Goal: Task Accomplishment & Management: Manage account settings

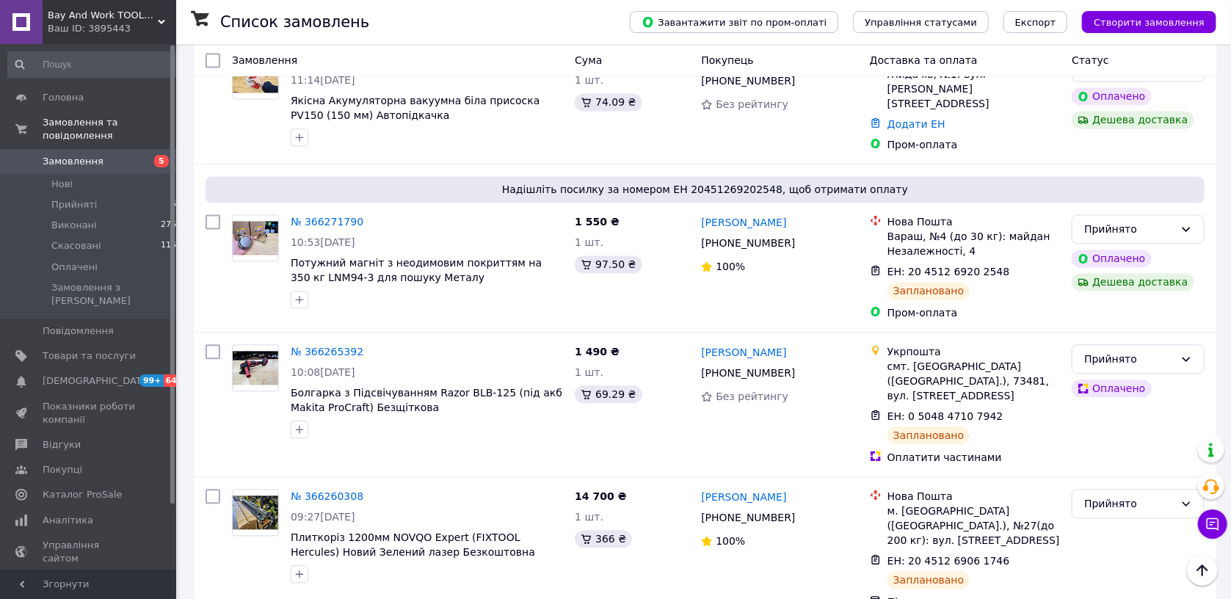
scroll to position [1401, 0]
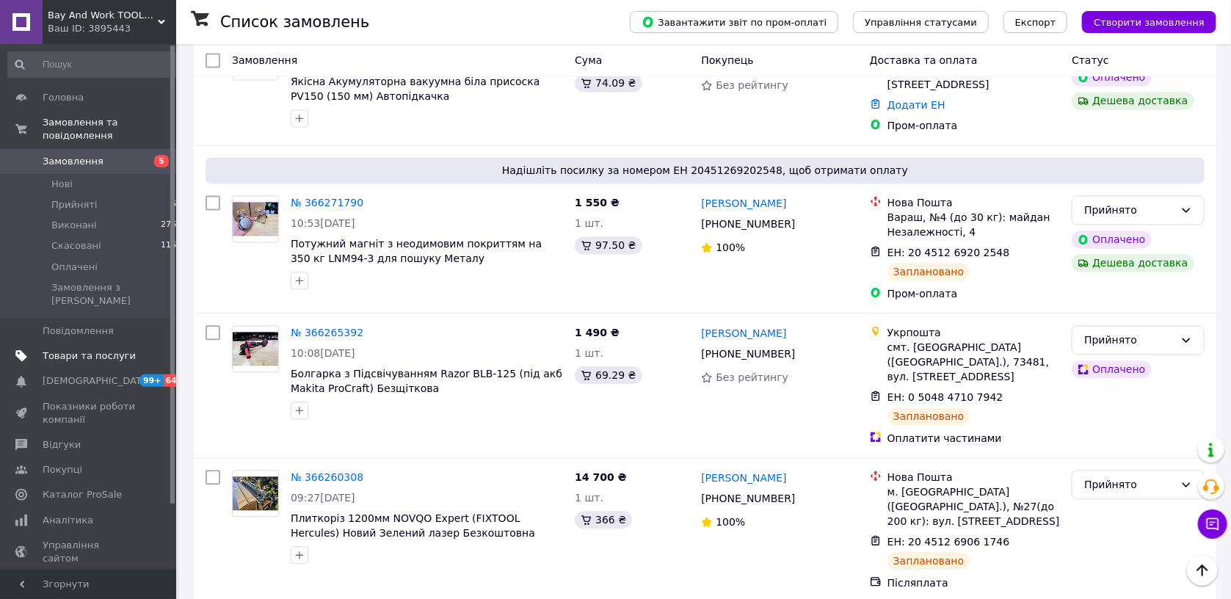
click at [104, 349] on span "Товари та послуги" at bounding box center [89, 355] width 93 height 13
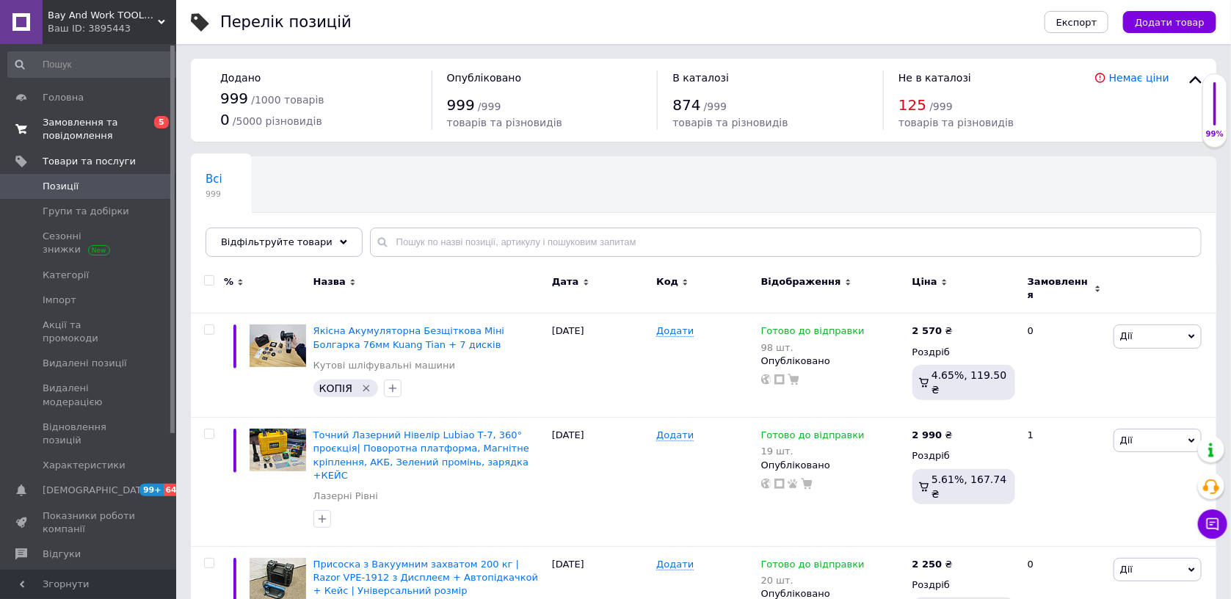
click at [79, 136] on span "Замовлення та повідомлення" at bounding box center [89, 129] width 93 height 26
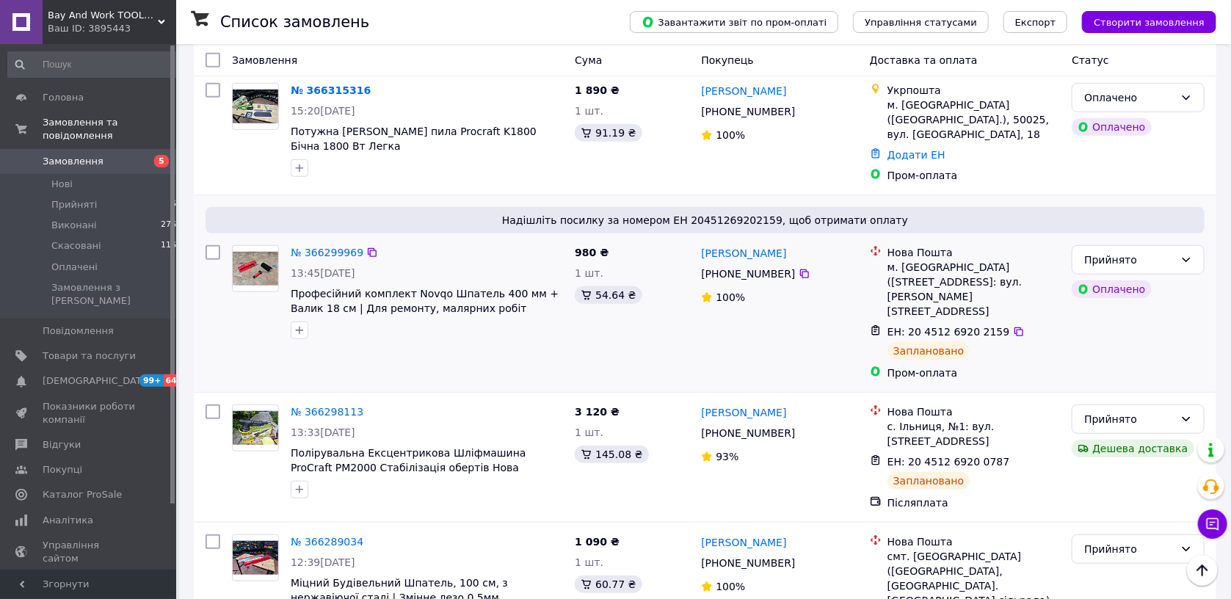
scroll to position [623, 0]
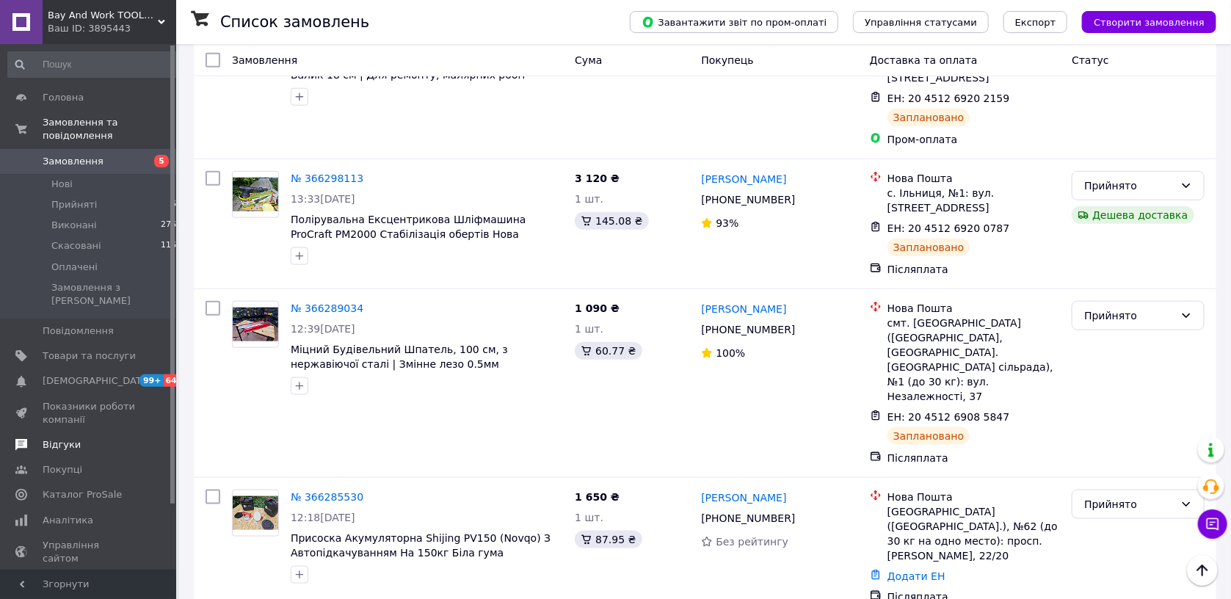
click at [77, 438] on span "Відгуки" at bounding box center [89, 444] width 93 height 13
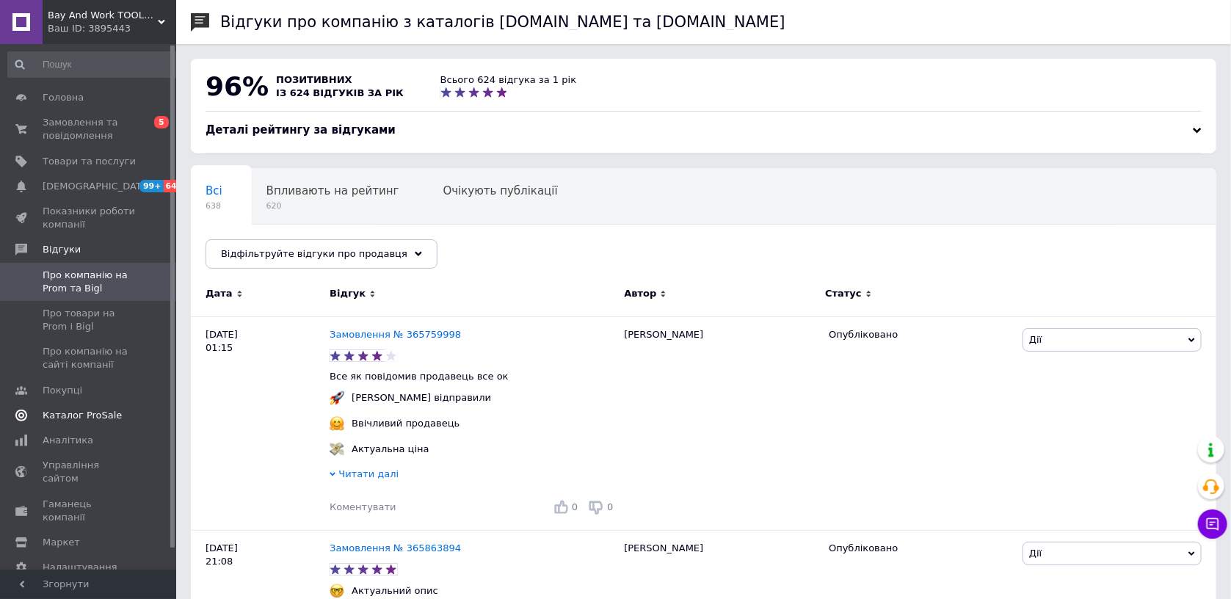
click at [105, 423] on link "Каталог ProSale" at bounding box center [95, 415] width 190 height 25
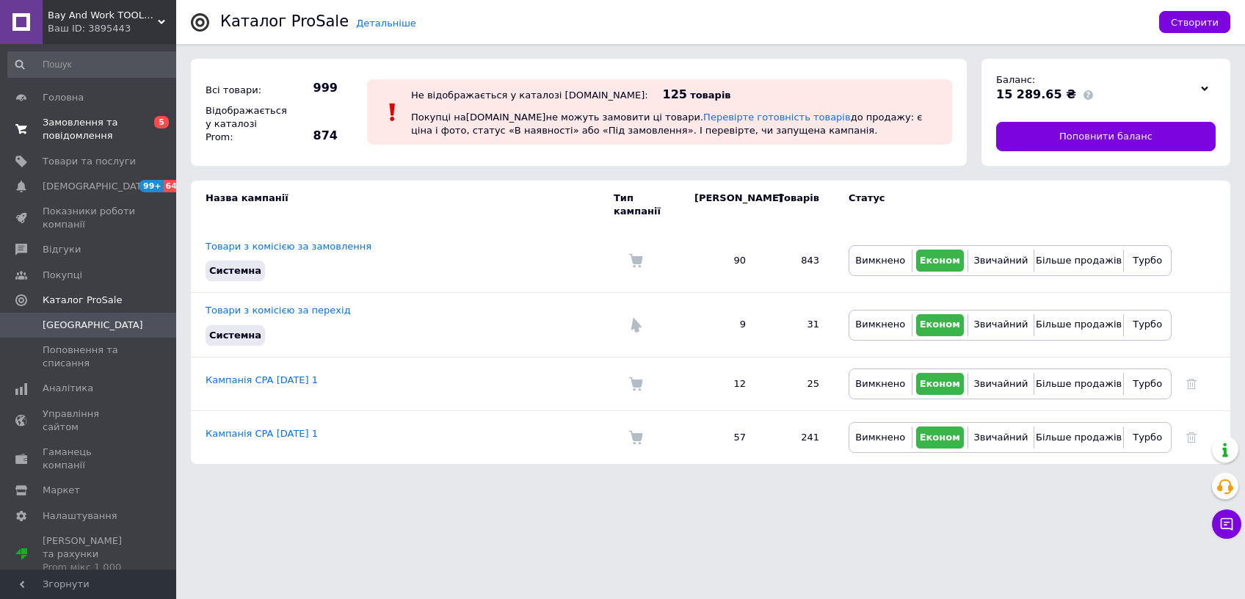
click at [73, 142] on span "Замовлення та повідомлення" at bounding box center [89, 129] width 93 height 26
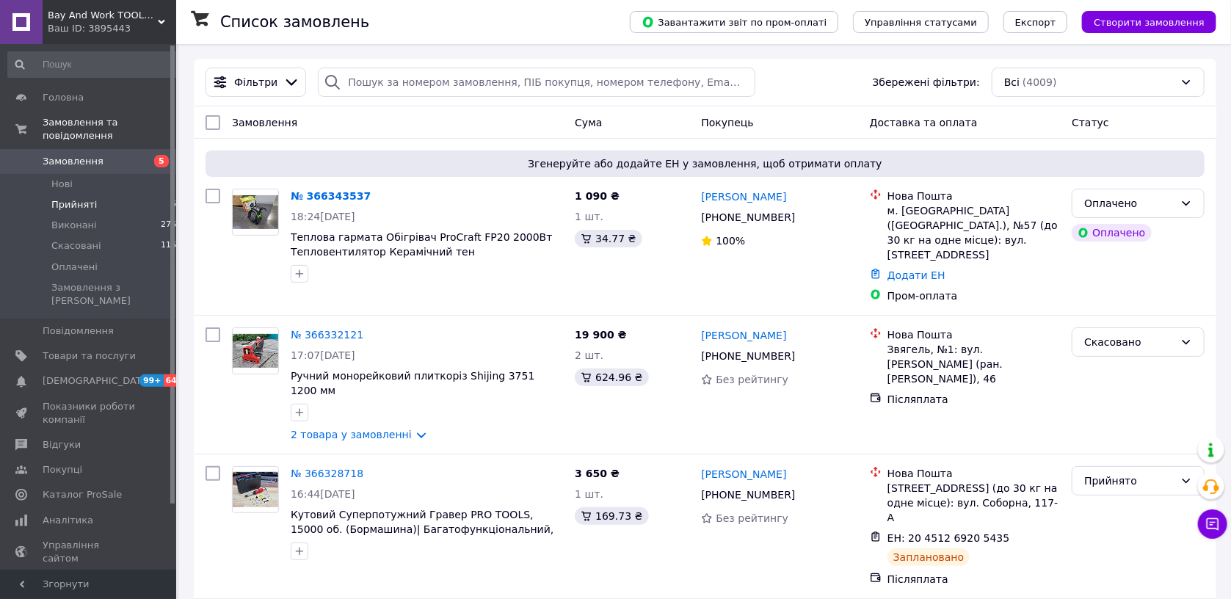
click at [106, 195] on li "Прийняті 64" at bounding box center [95, 205] width 190 height 21
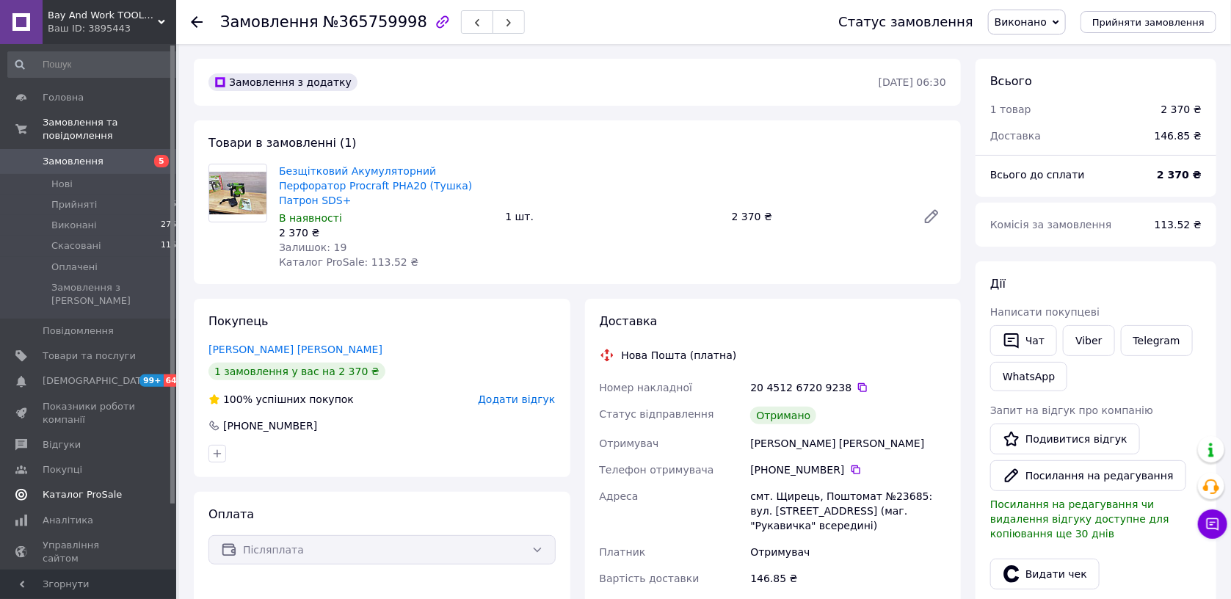
click at [93, 488] on span "Каталог ProSale" at bounding box center [82, 494] width 79 height 13
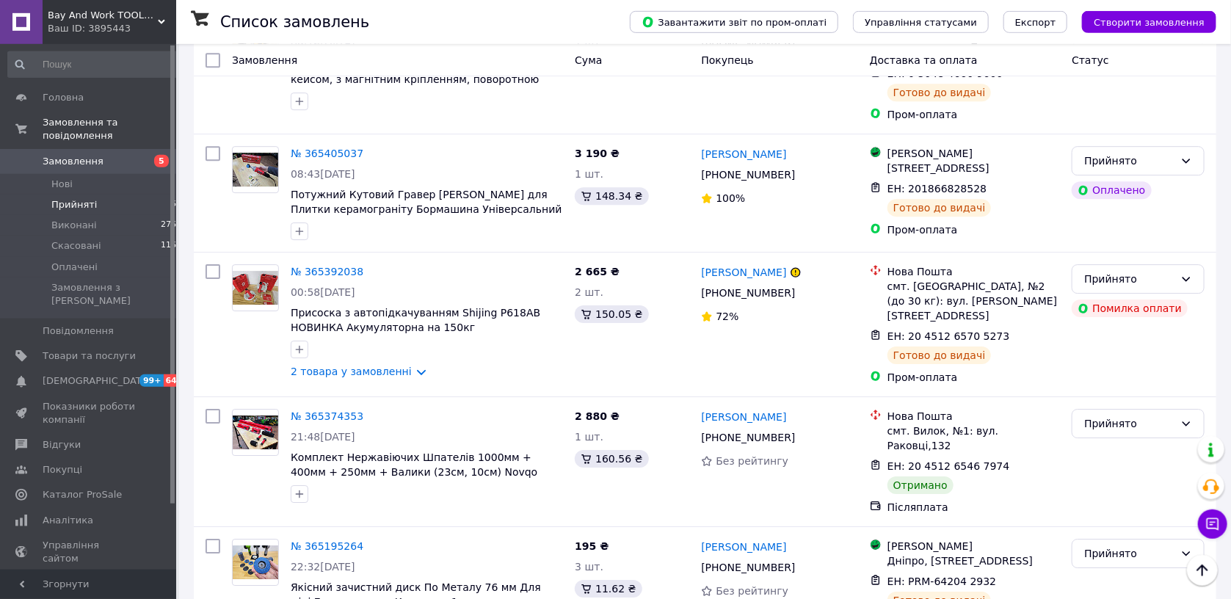
scroll to position [7615, 0]
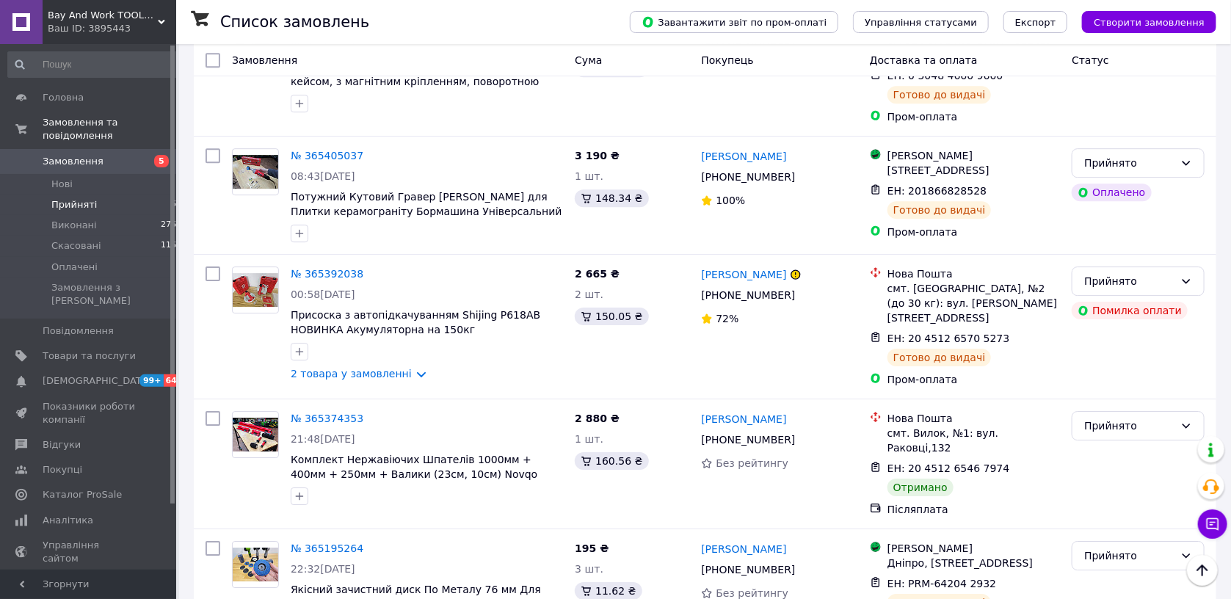
click at [1114, 298] on li "Виконано" at bounding box center [1138, 297] width 131 height 26
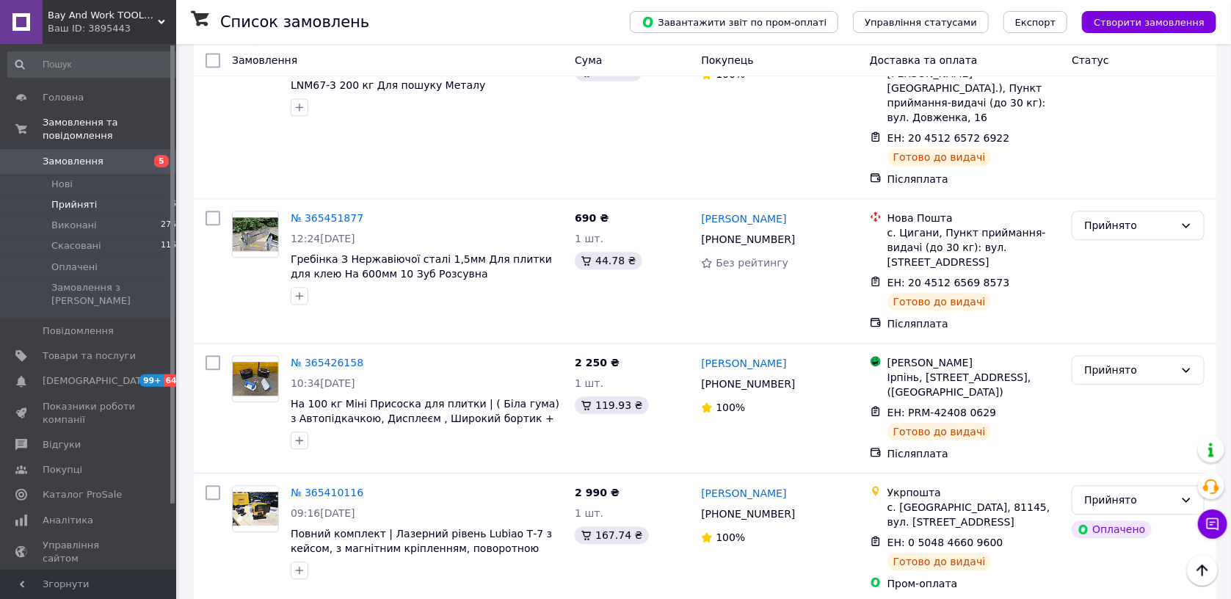
scroll to position [7226, 0]
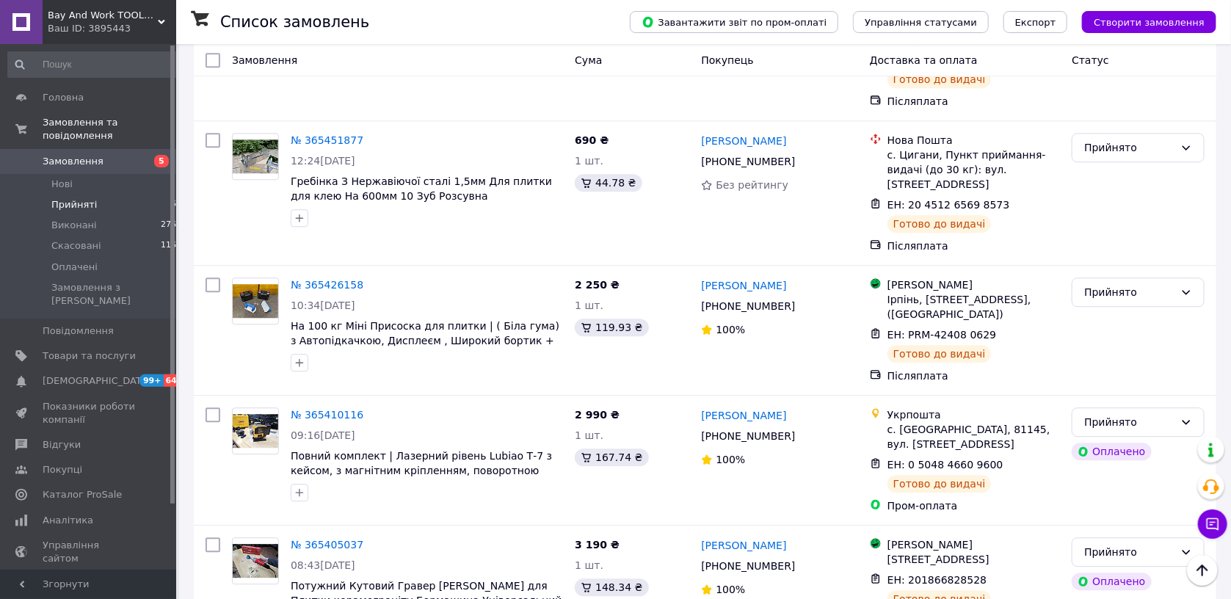
click at [1107, 319] on li "Виконано" at bounding box center [1138, 319] width 131 height 26
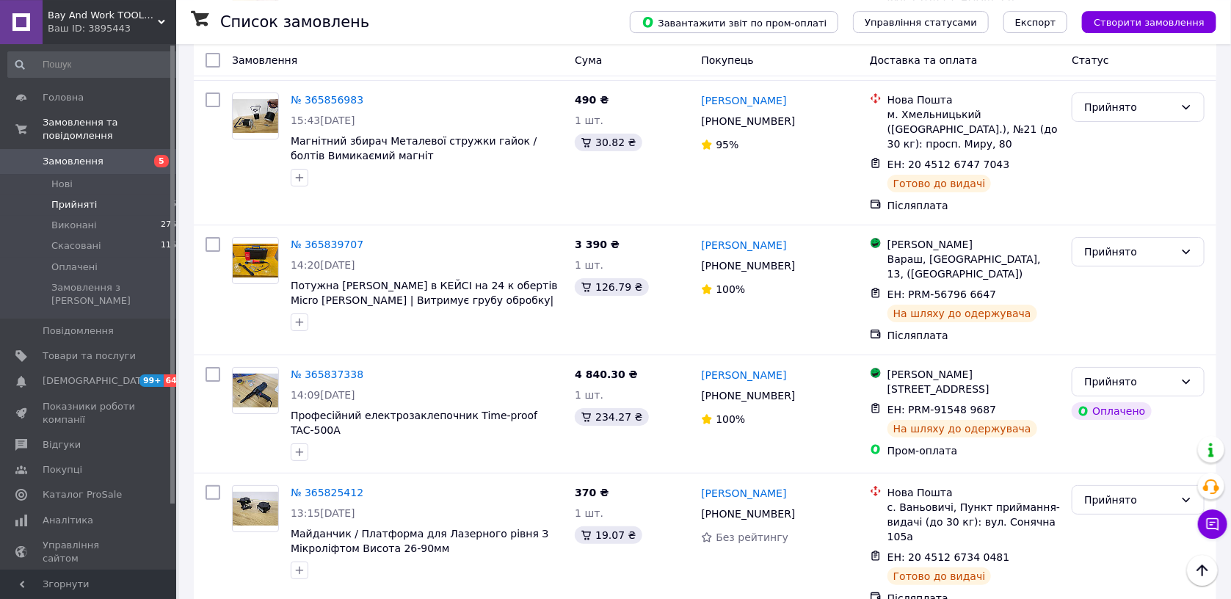
scroll to position [5358, 0]
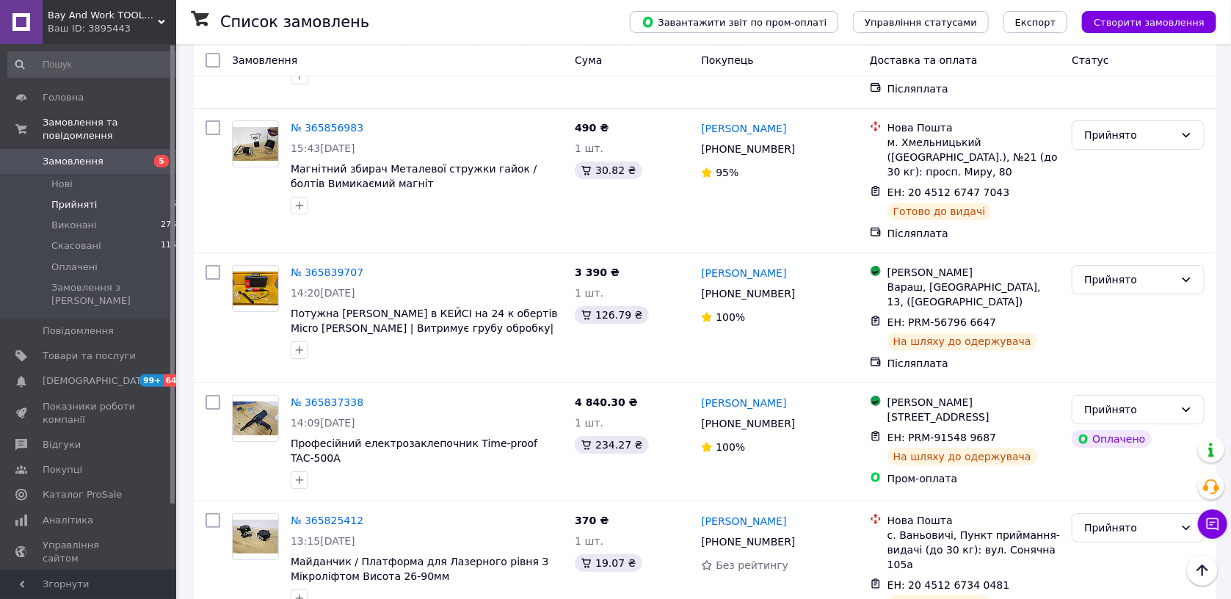
click at [1123, 307] on li "Виконано" at bounding box center [1138, 304] width 131 height 26
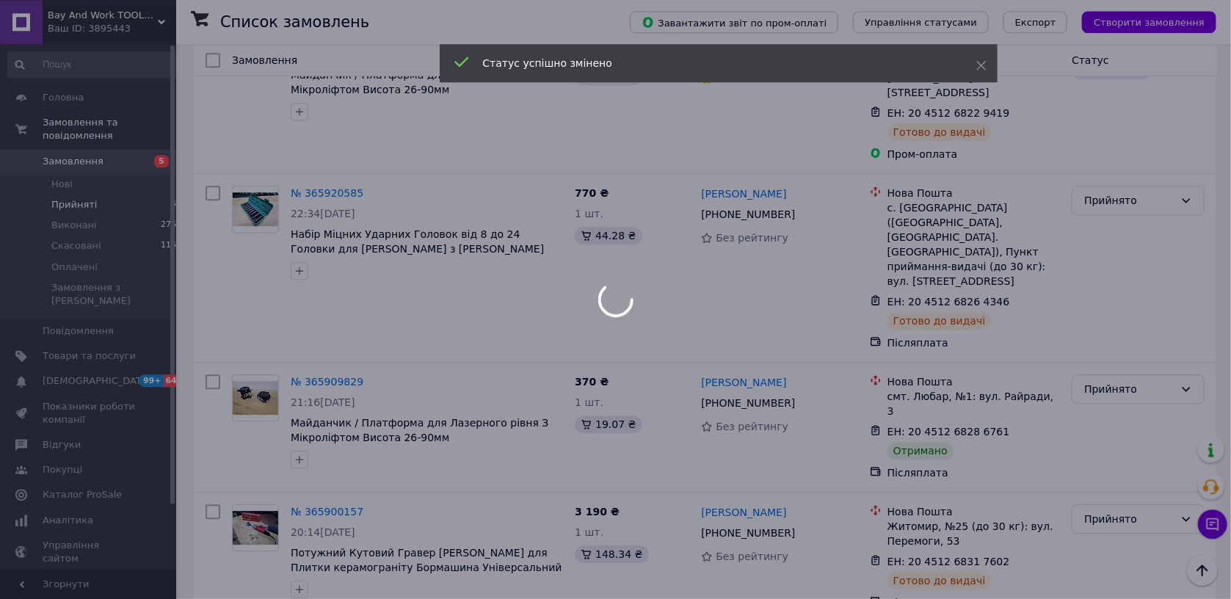
scroll to position [4580, 0]
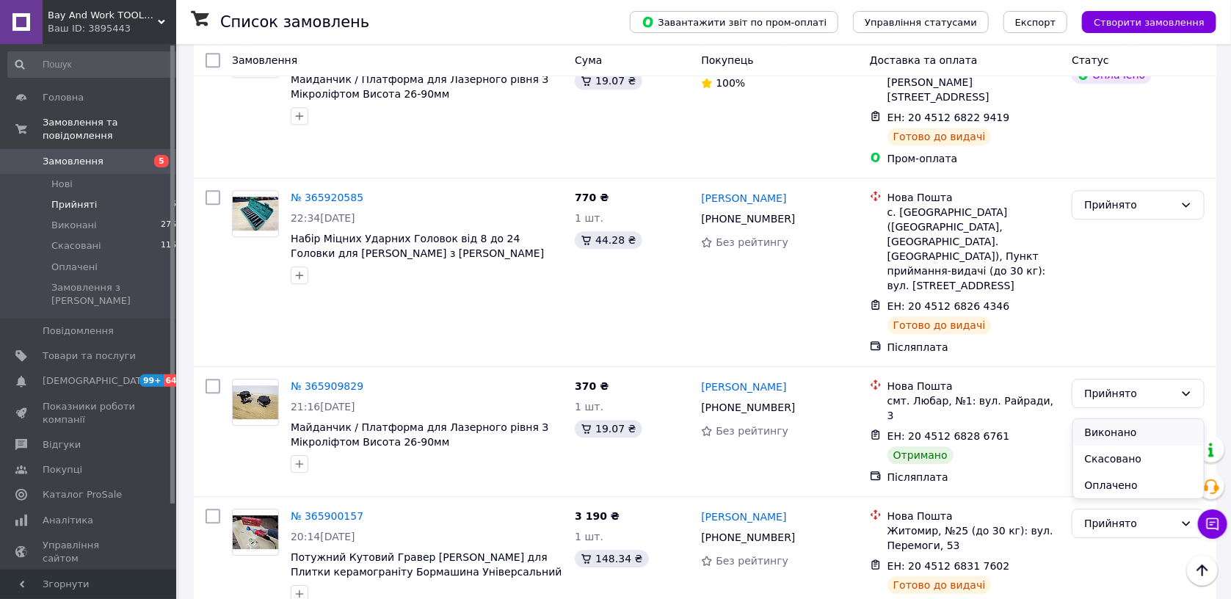
click at [1106, 435] on li "Виконано" at bounding box center [1138, 432] width 131 height 26
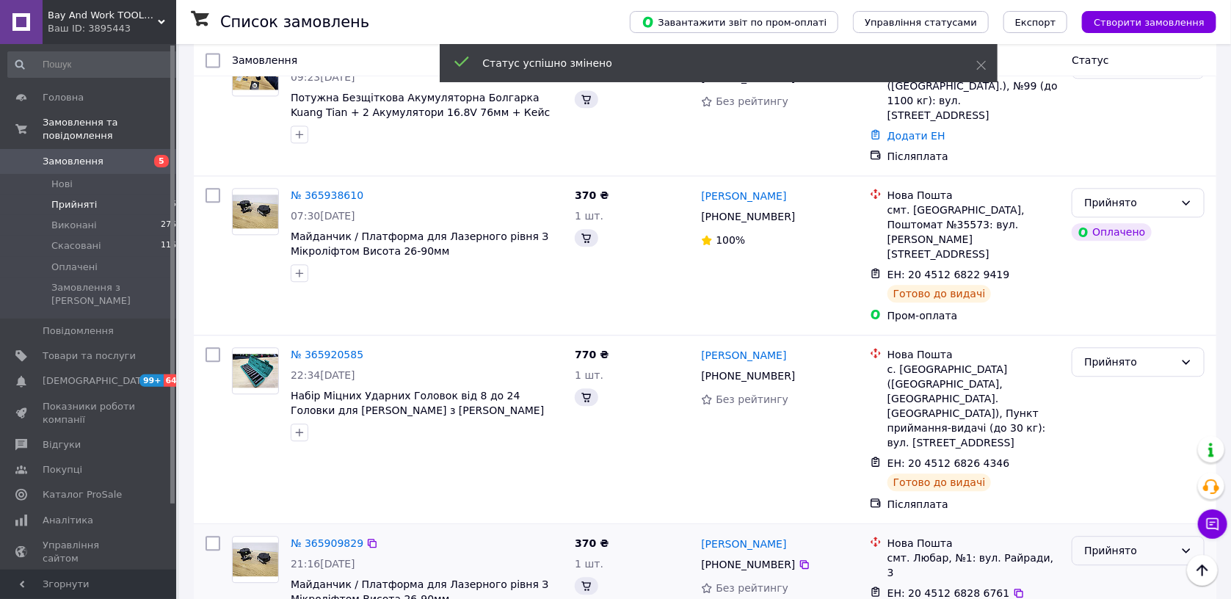
scroll to position [4270, 0]
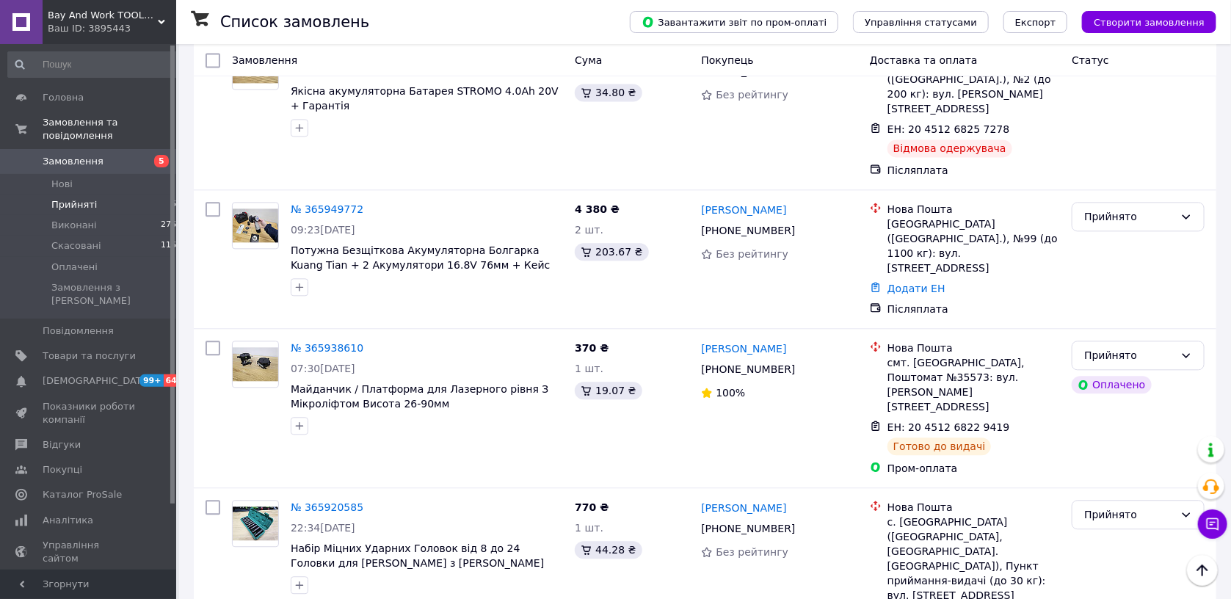
scroll to position [4346, 0]
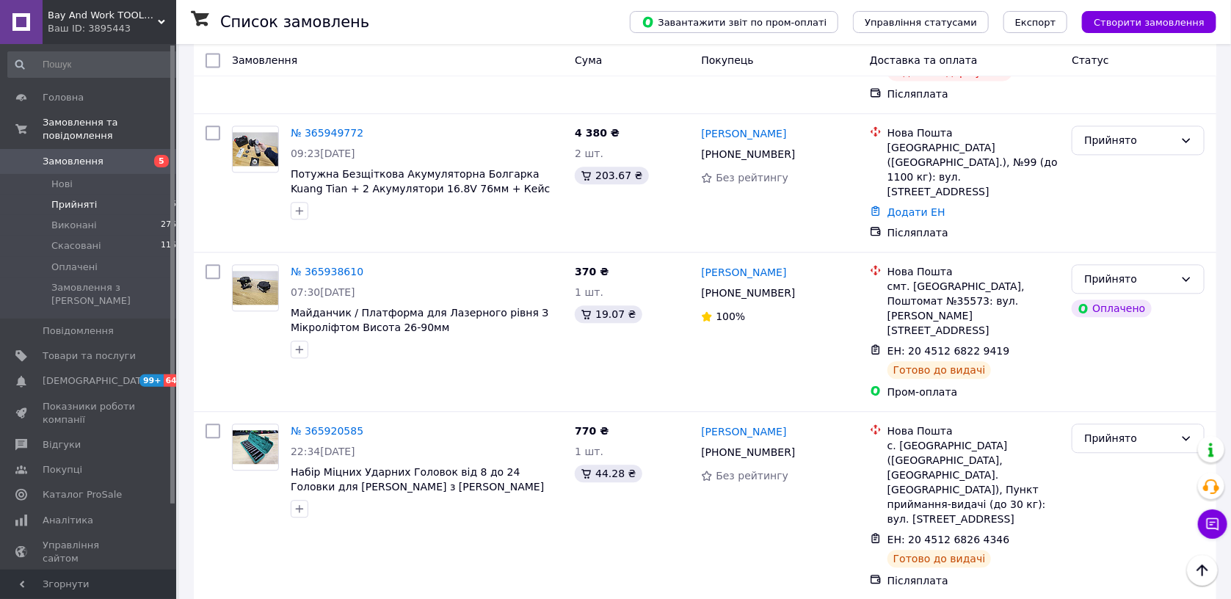
click at [1111, 297] on li "Виконано" at bounding box center [1138, 299] width 131 height 26
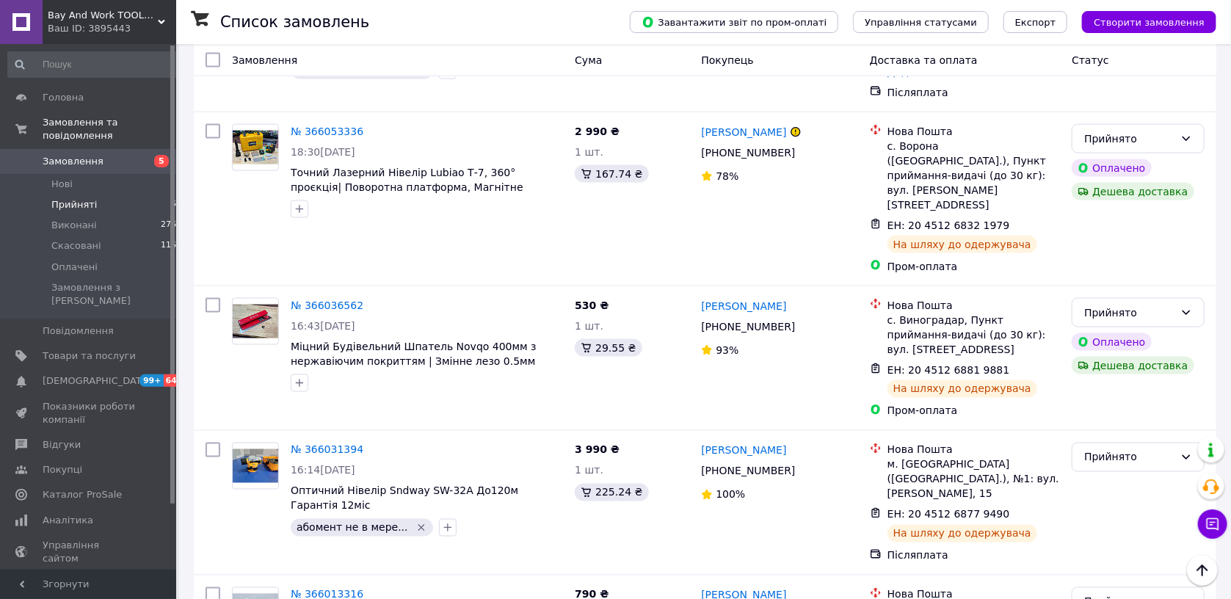
scroll to position [3802, 0]
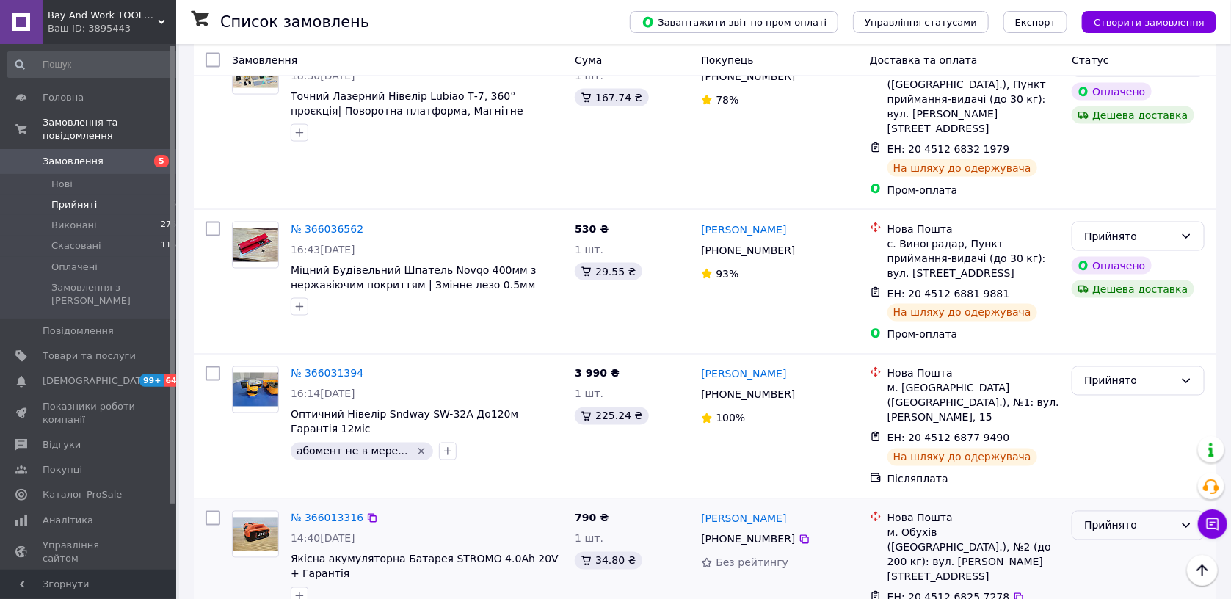
click at [1096, 518] on div "Прийнято" at bounding box center [1129, 526] width 90 height 16
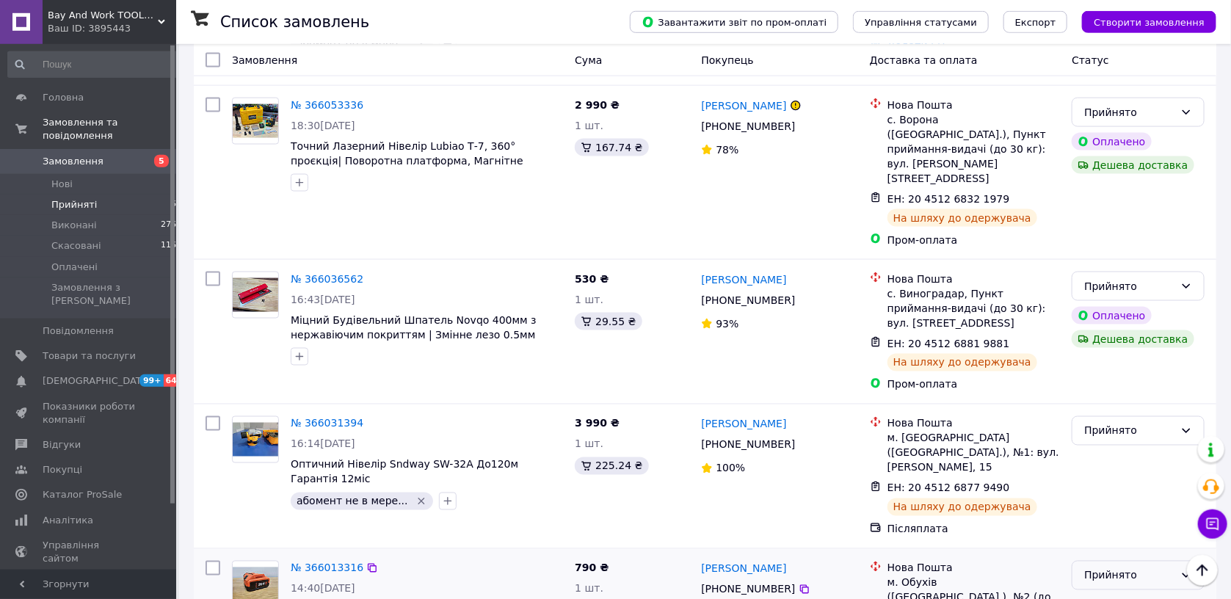
click at [1124, 561] on div "Прийнято" at bounding box center [1138, 575] width 133 height 29
click at [1113, 357] on li "Скасовано" at bounding box center [1138, 353] width 131 height 26
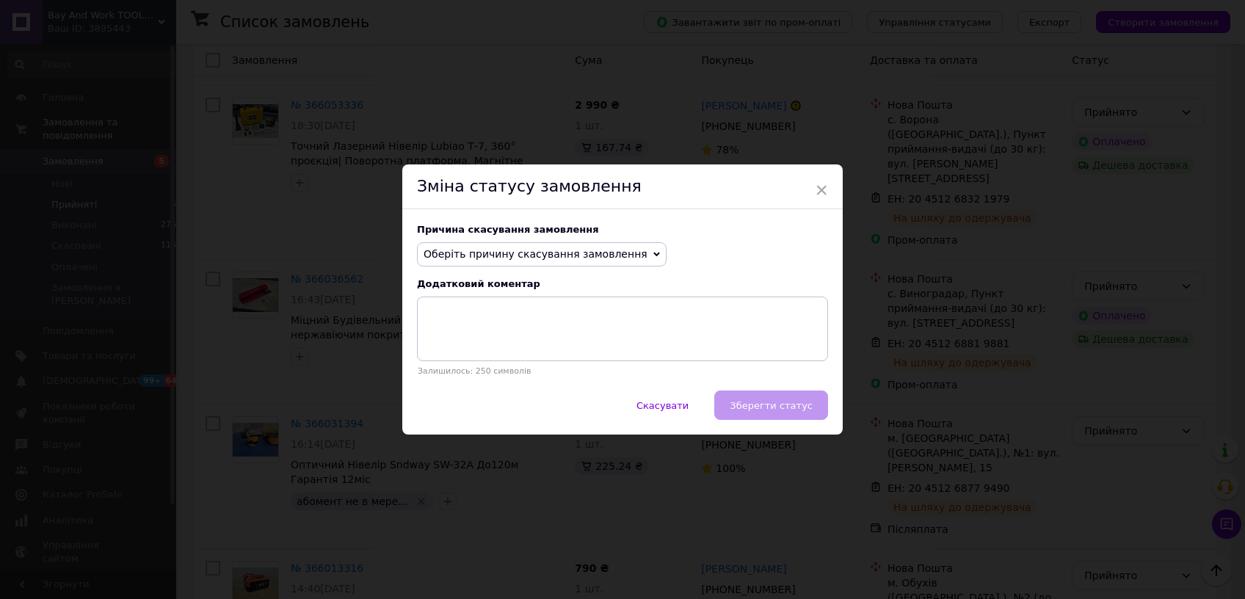
click at [570, 247] on span "Оберіть причину скасування замовлення" at bounding box center [542, 254] width 250 height 25
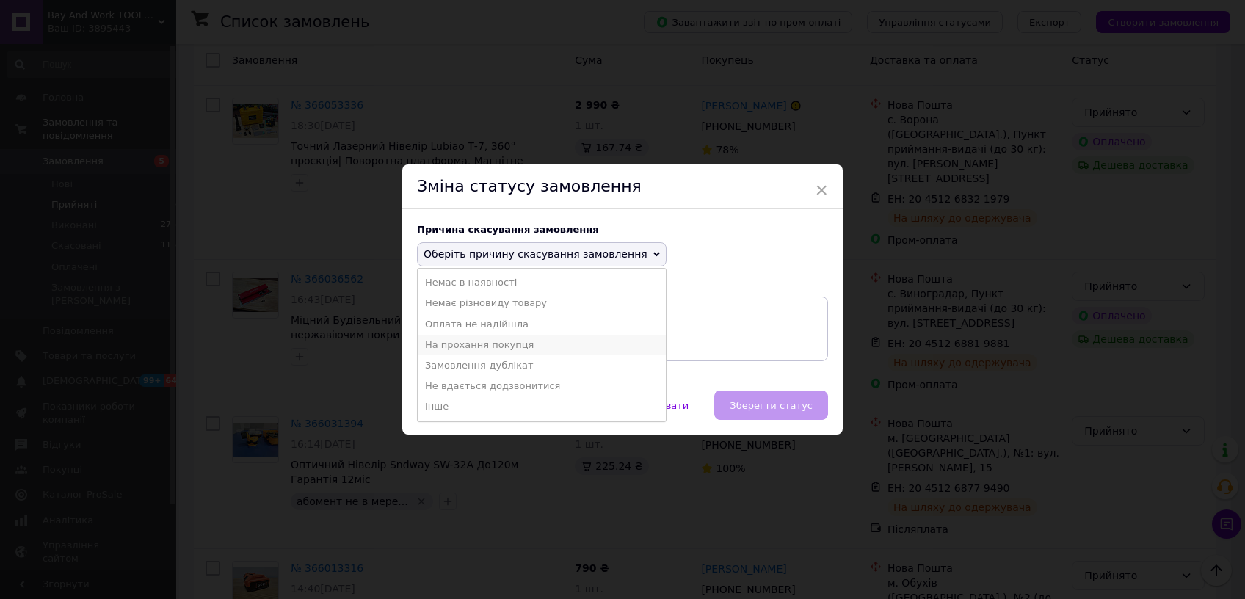
click at [497, 349] on li "На прохання покупця" at bounding box center [542, 345] width 248 height 21
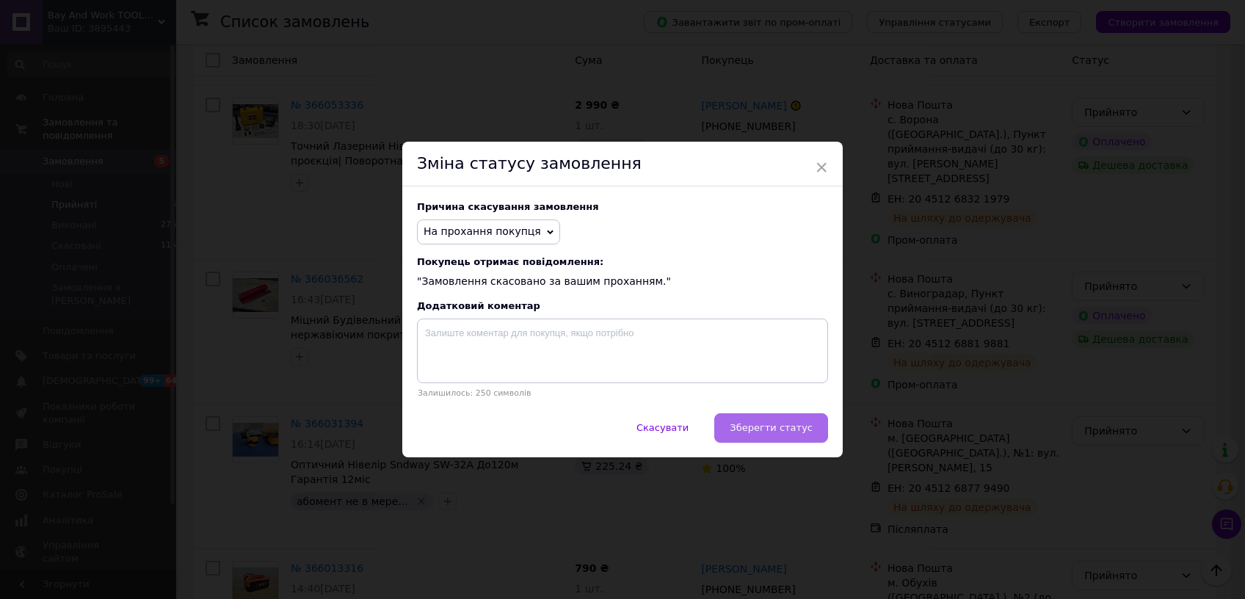
click at [757, 429] on span "Зберегти статус" at bounding box center [771, 427] width 83 height 11
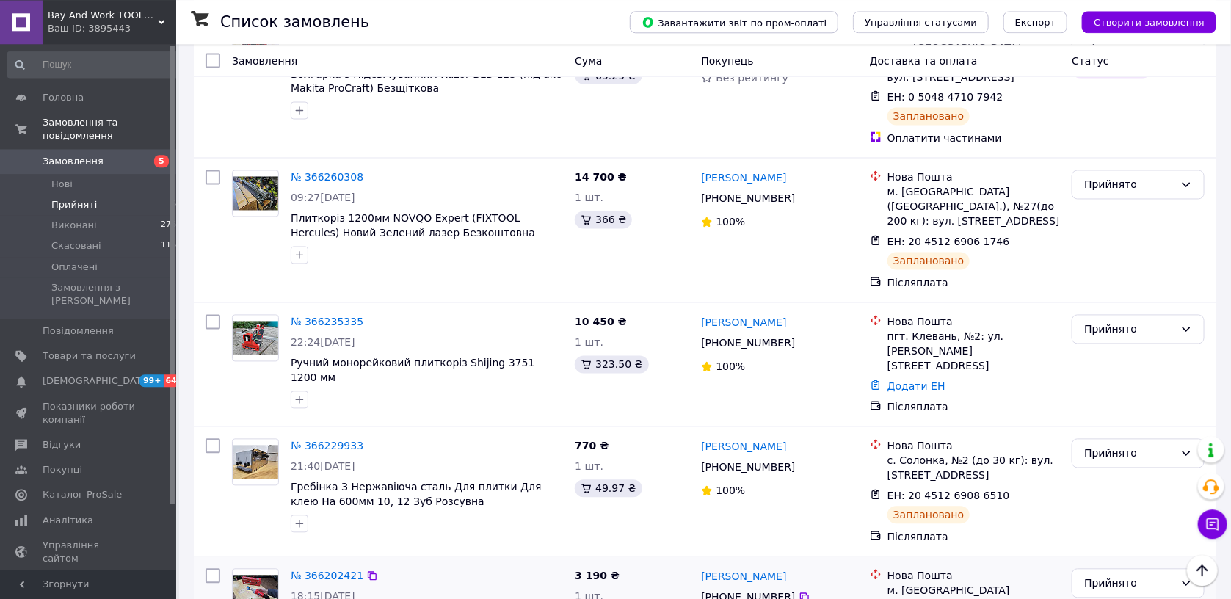
scroll to position [1183, 0]
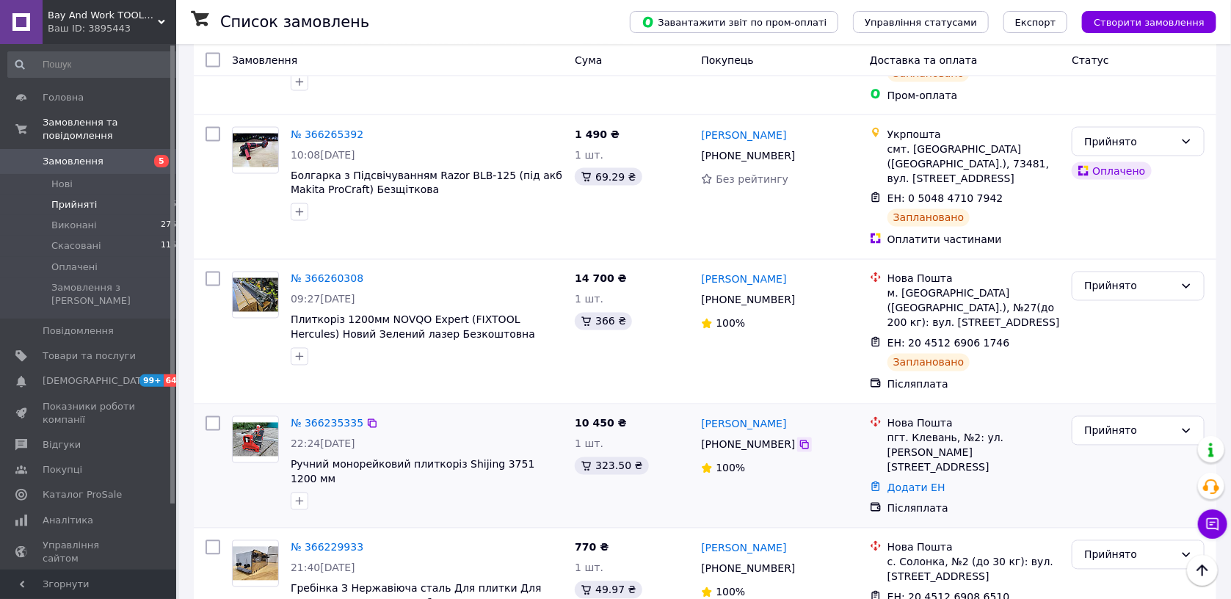
click at [799, 439] on icon at bounding box center [805, 445] width 12 height 12
click at [927, 482] on link "Додати ЕН" at bounding box center [917, 488] width 58 height 12
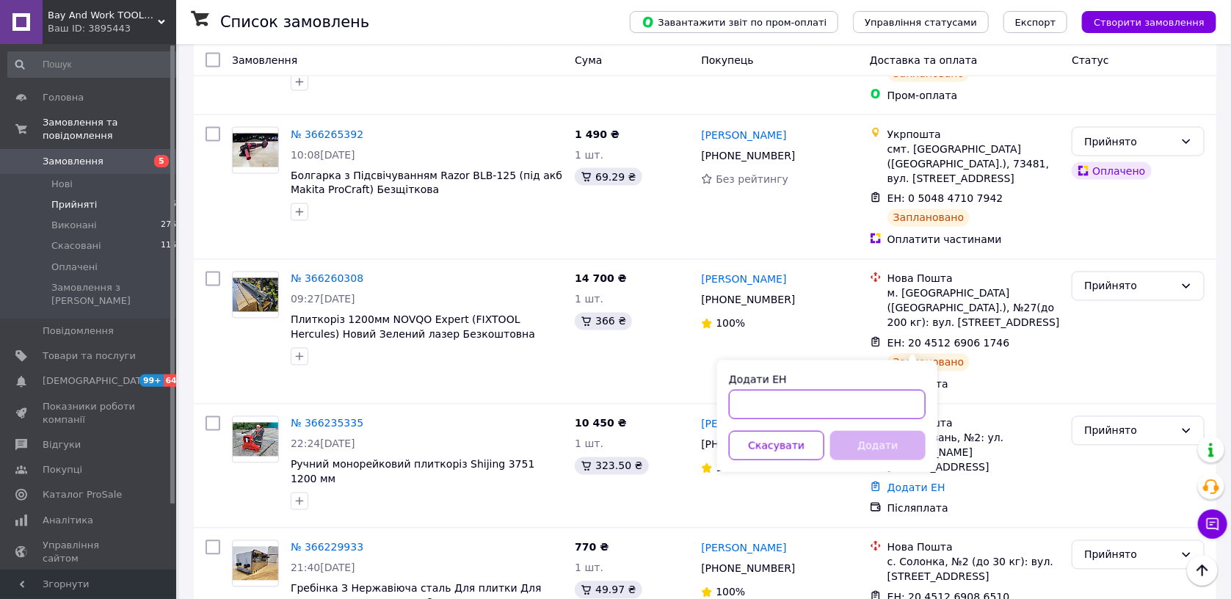
click at [765, 402] on input "Додати ЕН" at bounding box center [827, 404] width 197 height 29
paste input "20451269087910"
type input "20451269087910"
click at [882, 437] on button "Додати" at bounding box center [877, 445] width 95 height 29
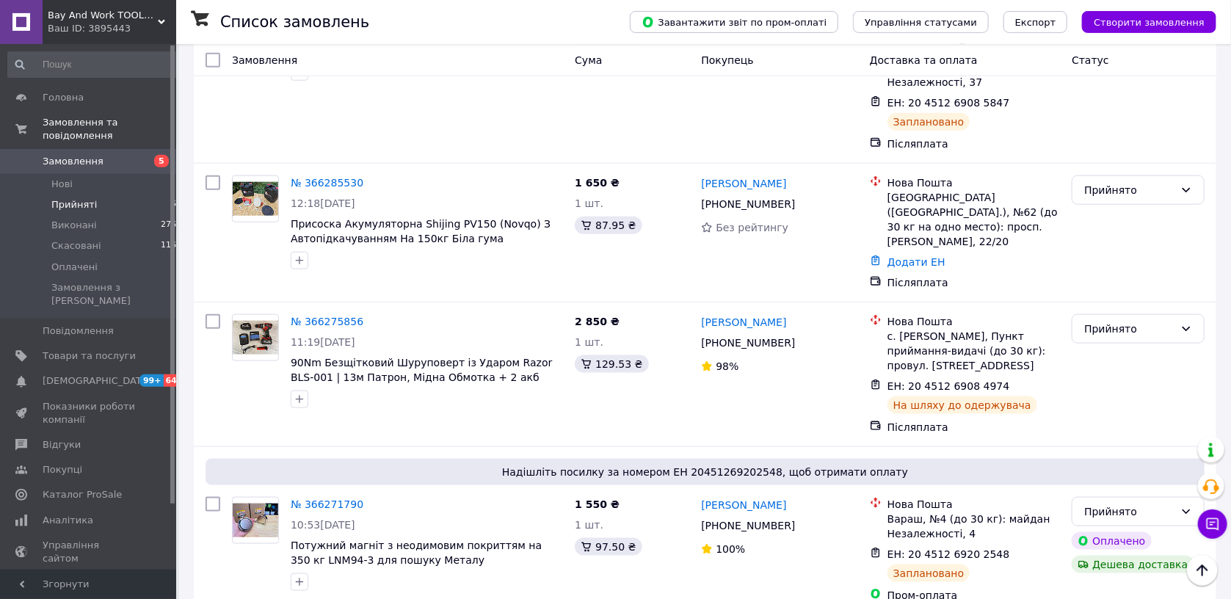
scroll to position [601, 0]
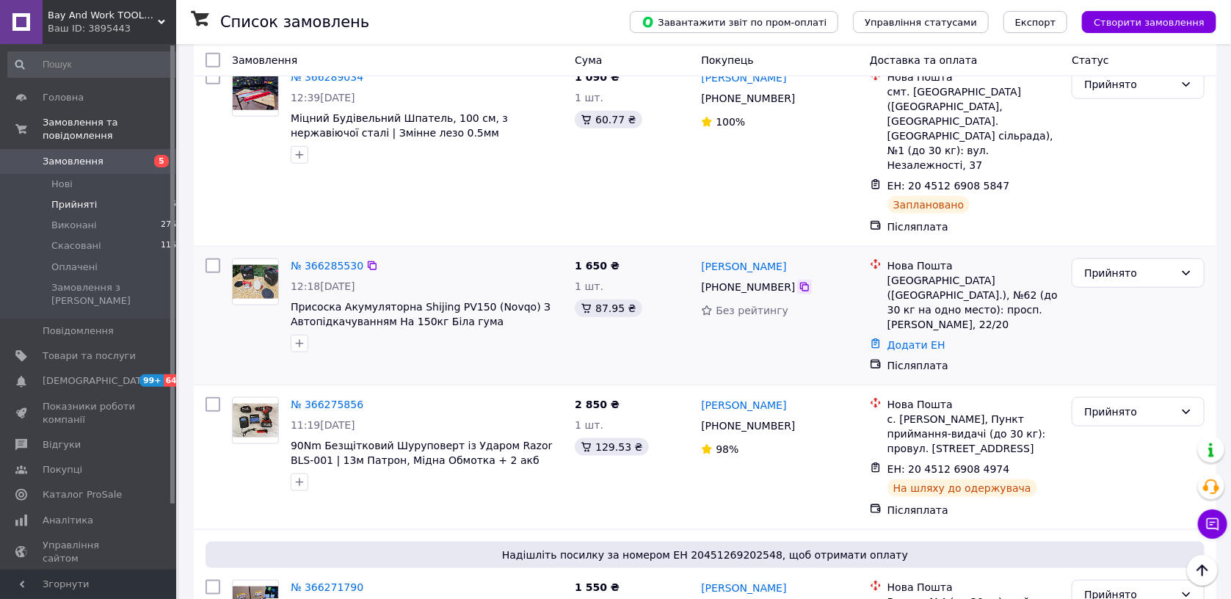
click at [799, 281] on icon at bounding box center [805, 287] width 12 height 12
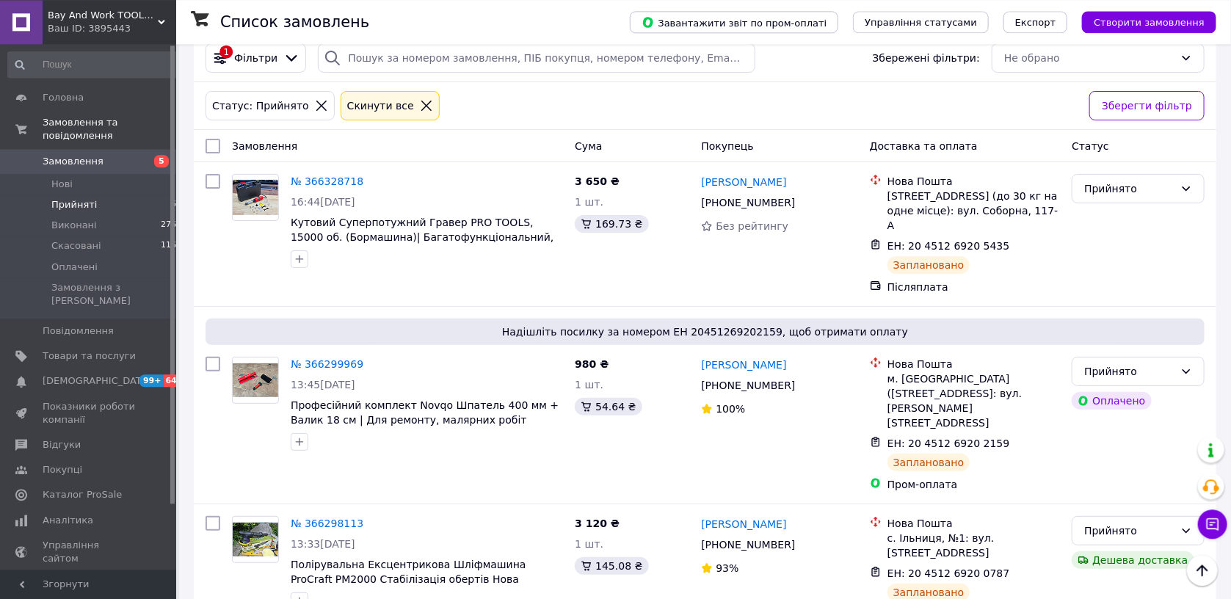
scroll to position [0, 0]
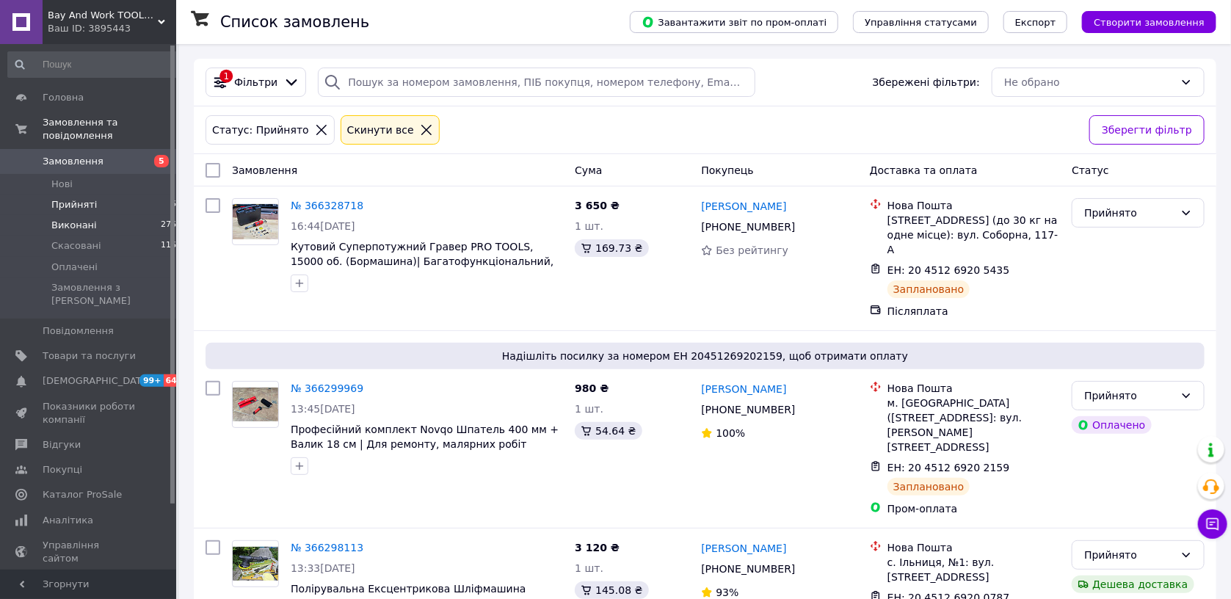
click at [82, 219] on span "Виконані" at bounding box center [74, 225] width 46 height 13
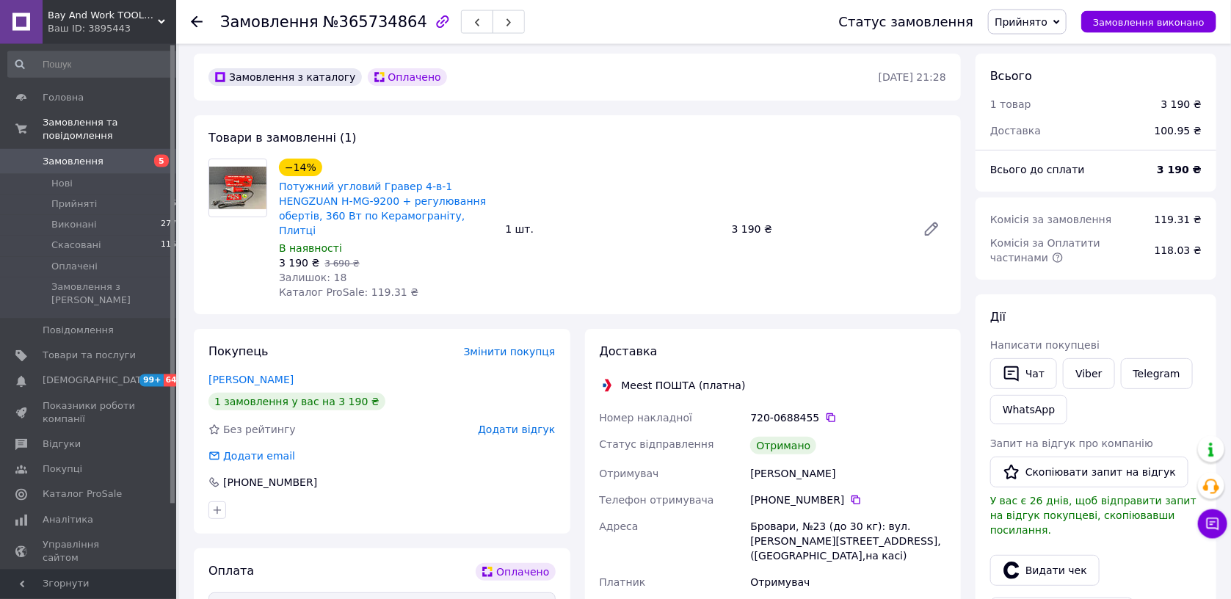
scroll to position [156, 0]
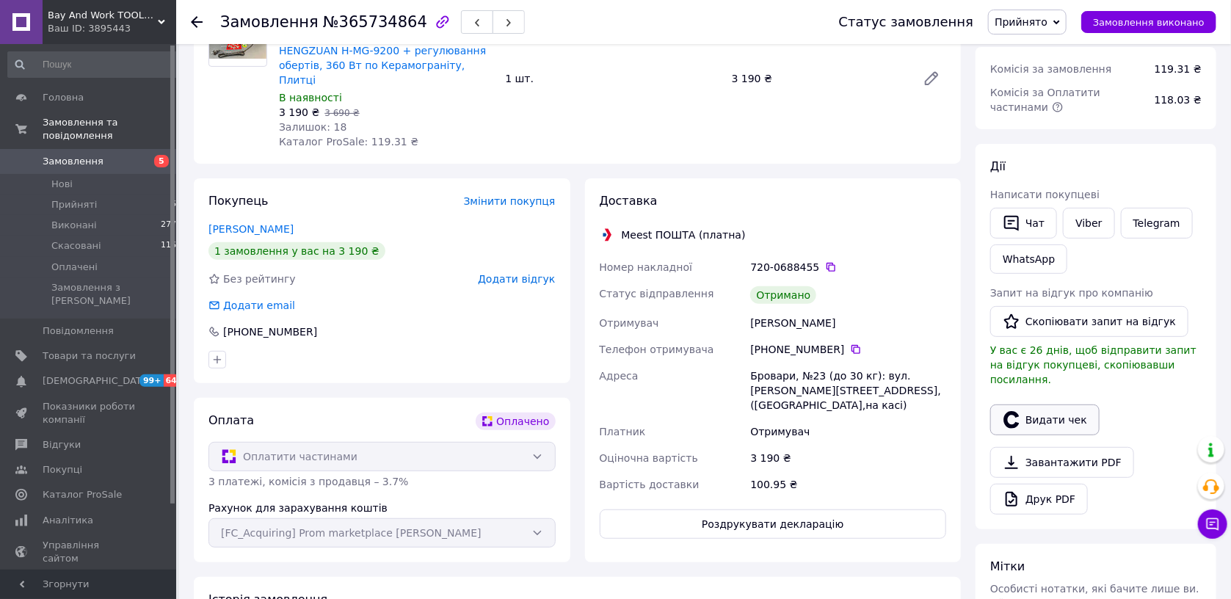
click at [1059, 408] on button "Видати чек" at bounding box center [1044, 420] width 109 height 31
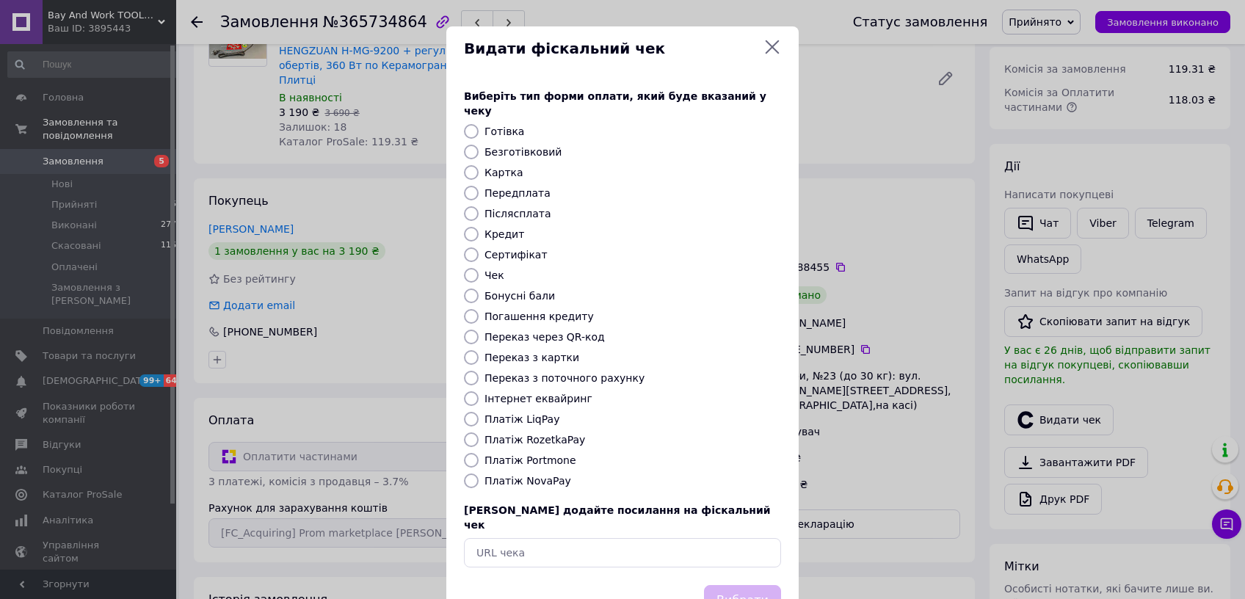
click at [535, 434] on label "Платіж RozetkaPay" at bounding box center [535, 440] width 101 height 12
click at [479, 432] on input "Платіж RozetkaPay" at bounding box center [471, 439] width 15 height 15
radio input "true"
click at [736, 585] on button "Вибрати" at bounding box center [742, 601] width 77 height 32
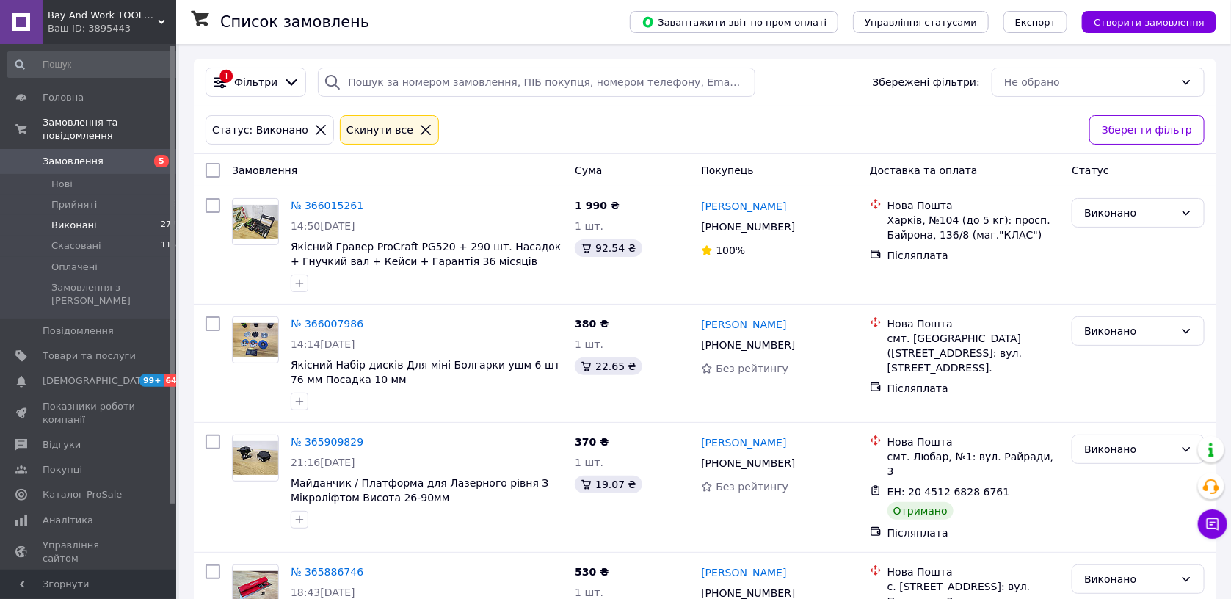
click at [104, 155] on span "Замовлення" at bounding box center [89, 161] width 93 height 13
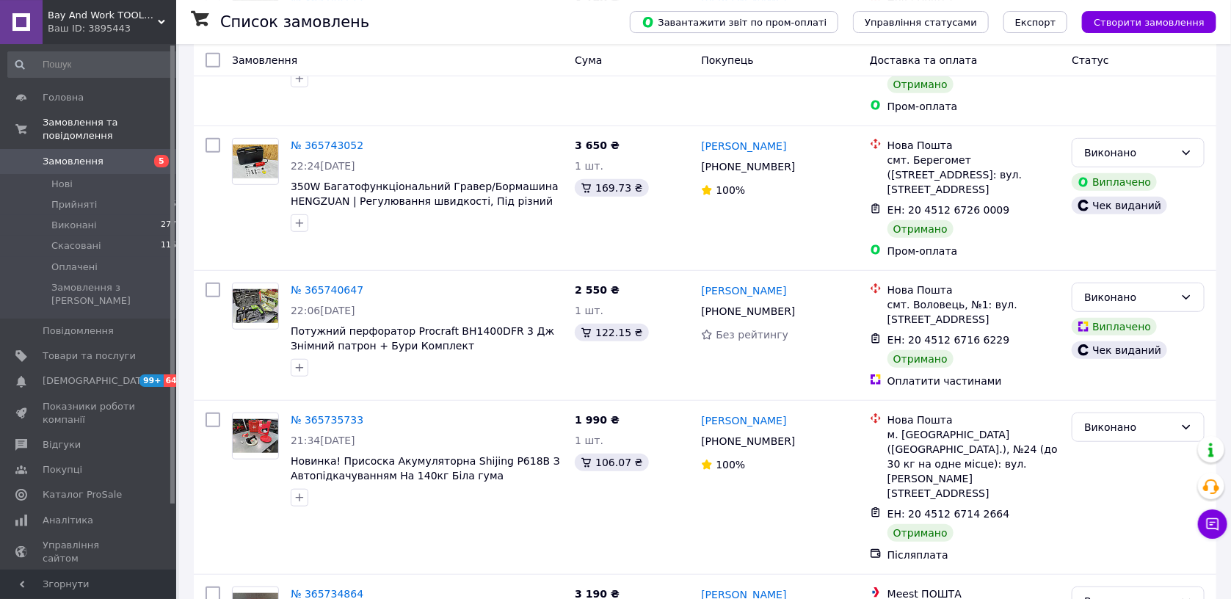
scroll to position [12913, 0]
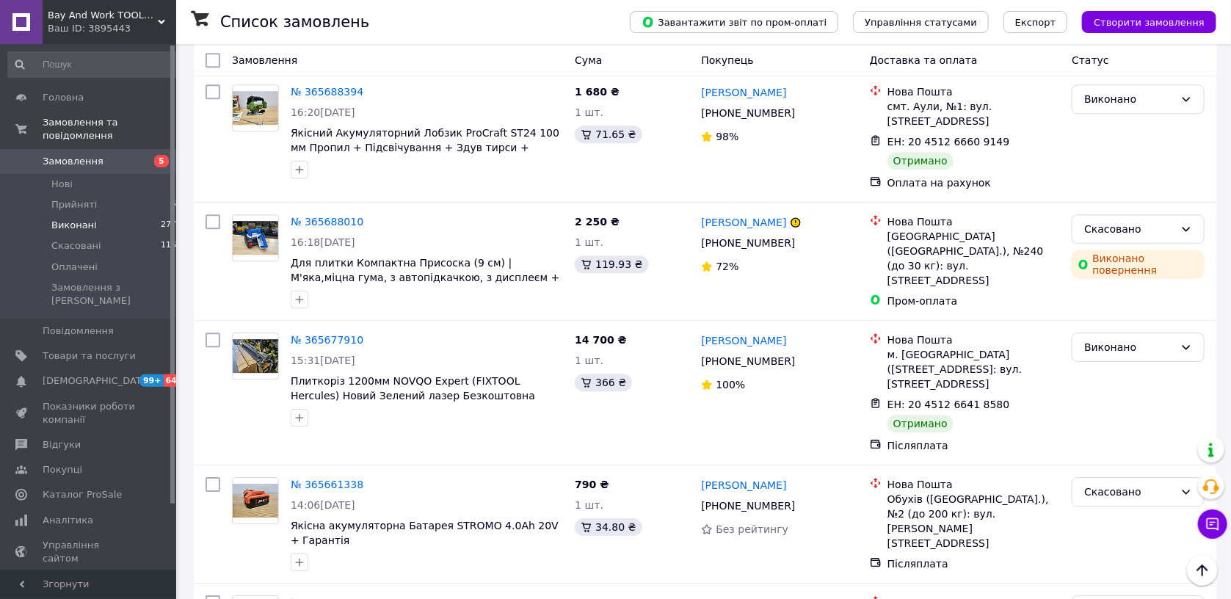
click at [106, 215] on li "Виконані 2774" at bounding box center [95, 225] width 190 height 21
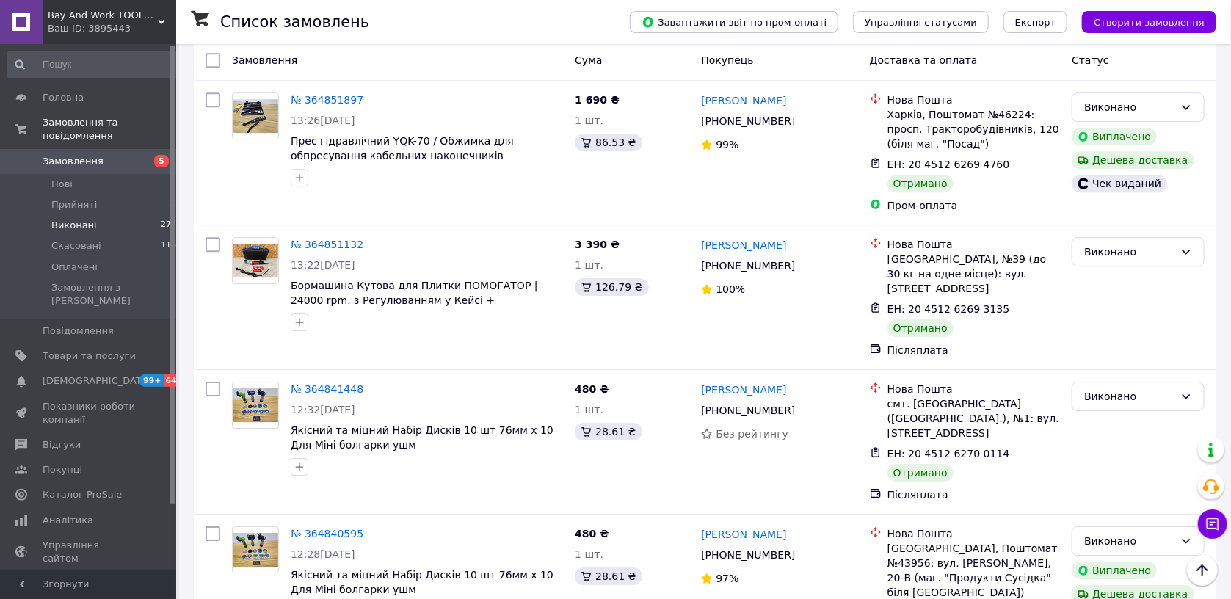
scroll to position [13164, 0]
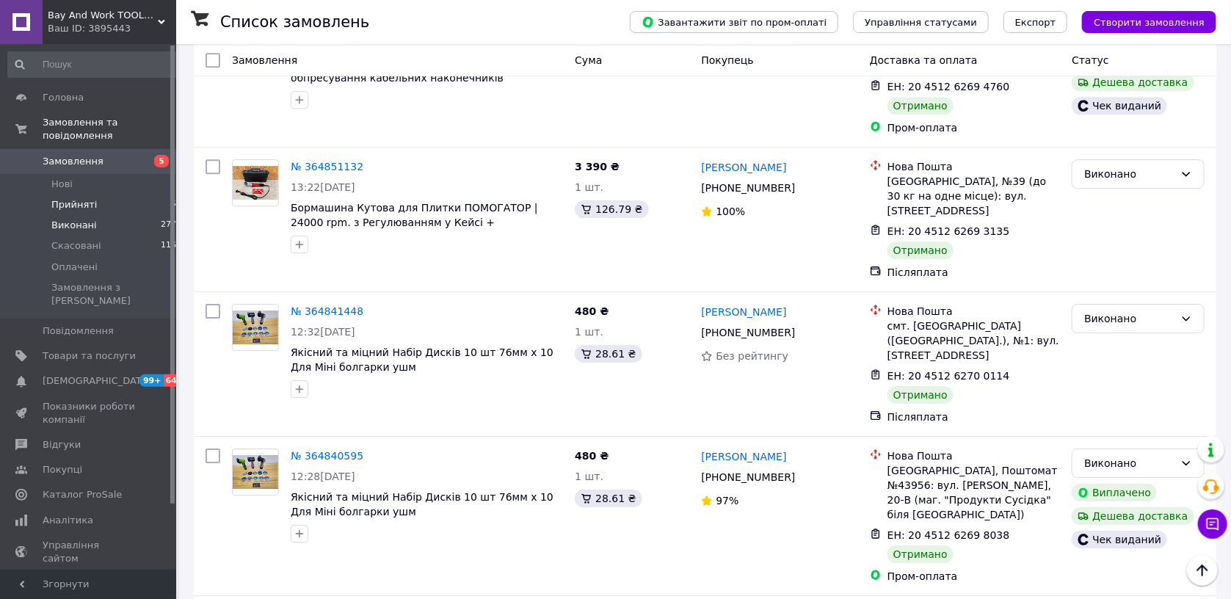
click at [92, 195] on li "Прийняті 57" at bounding box center [95, 205] width 190 height 21
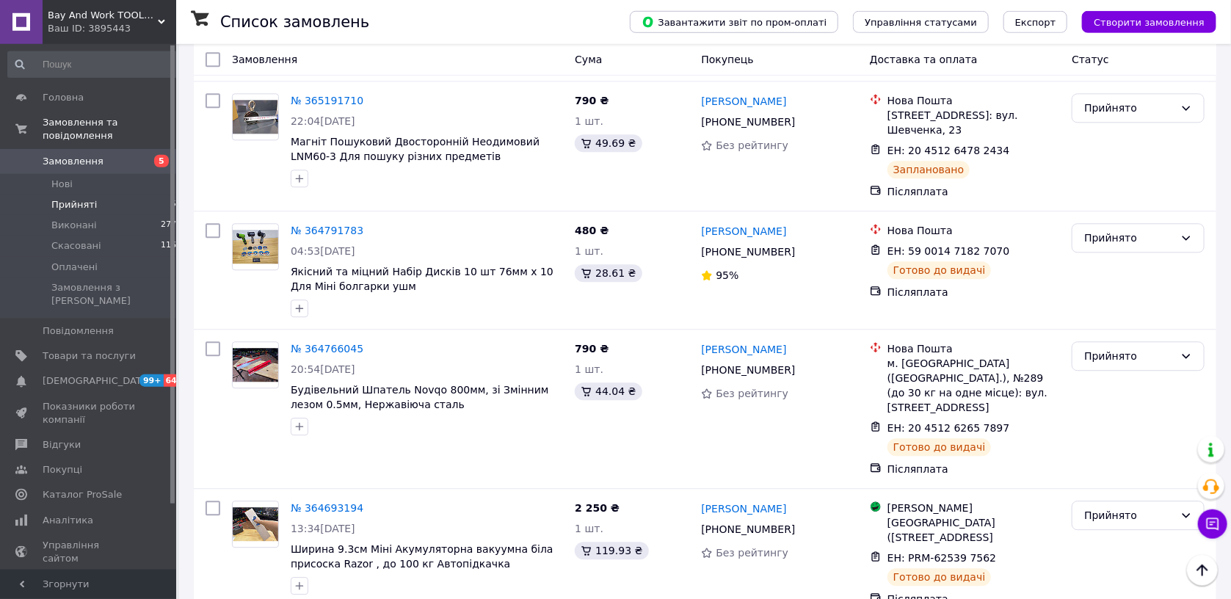
scroll to position [7254, 0]
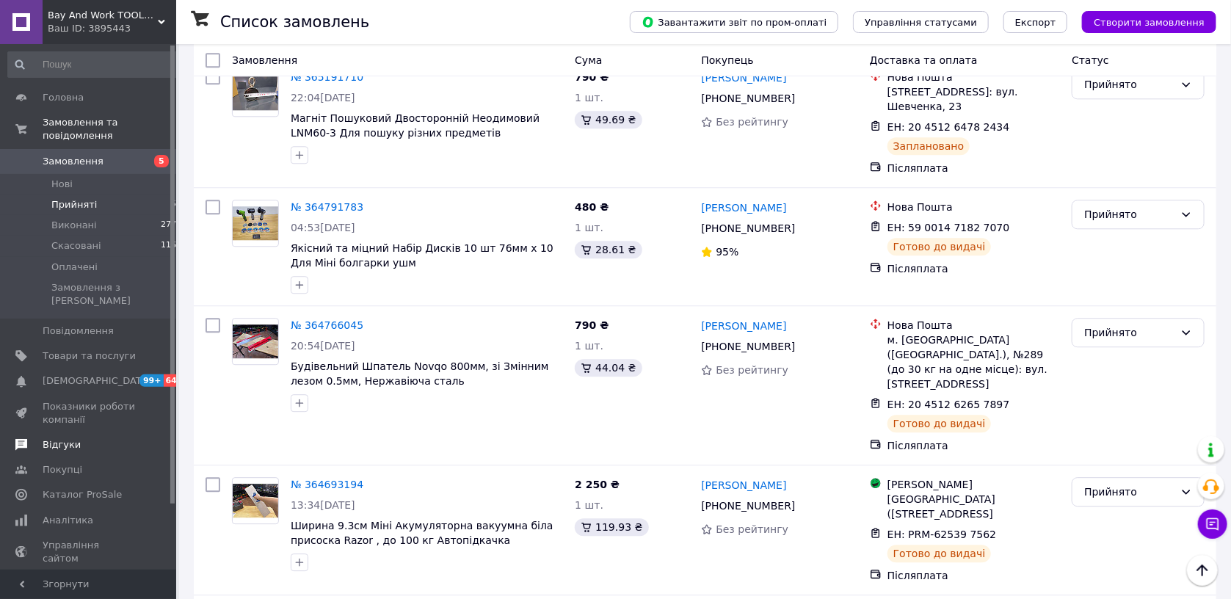
click at [81, 438] on span "Відгуки" at bounding box center [89, 444] width 93 height 13
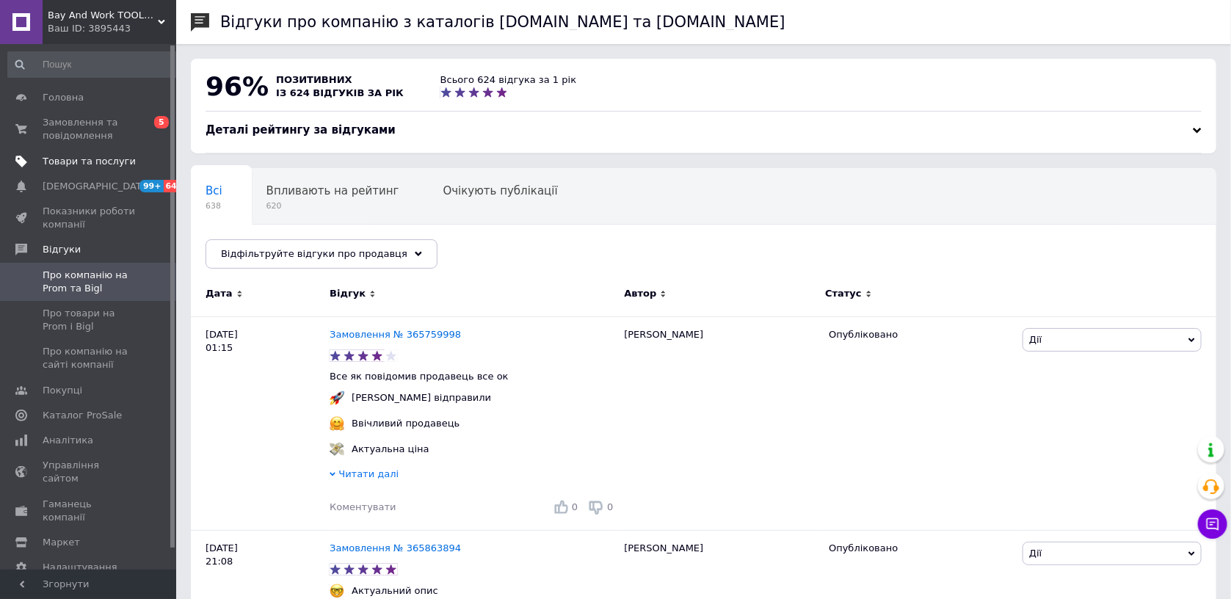
click at [105, 164] on span "Товари та послуги" at bounding box center [89, 161] width 93 height 13
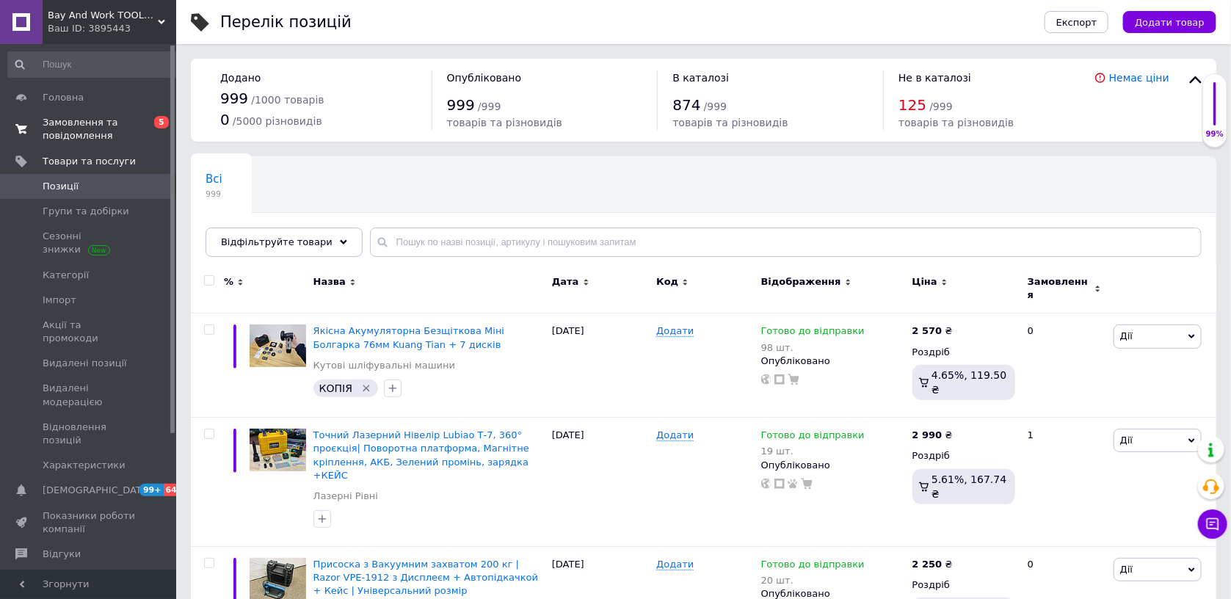
click at [84, 132] on span "Замовлення та повідомлення" at bounding box center [89, 129] width 93 height 26
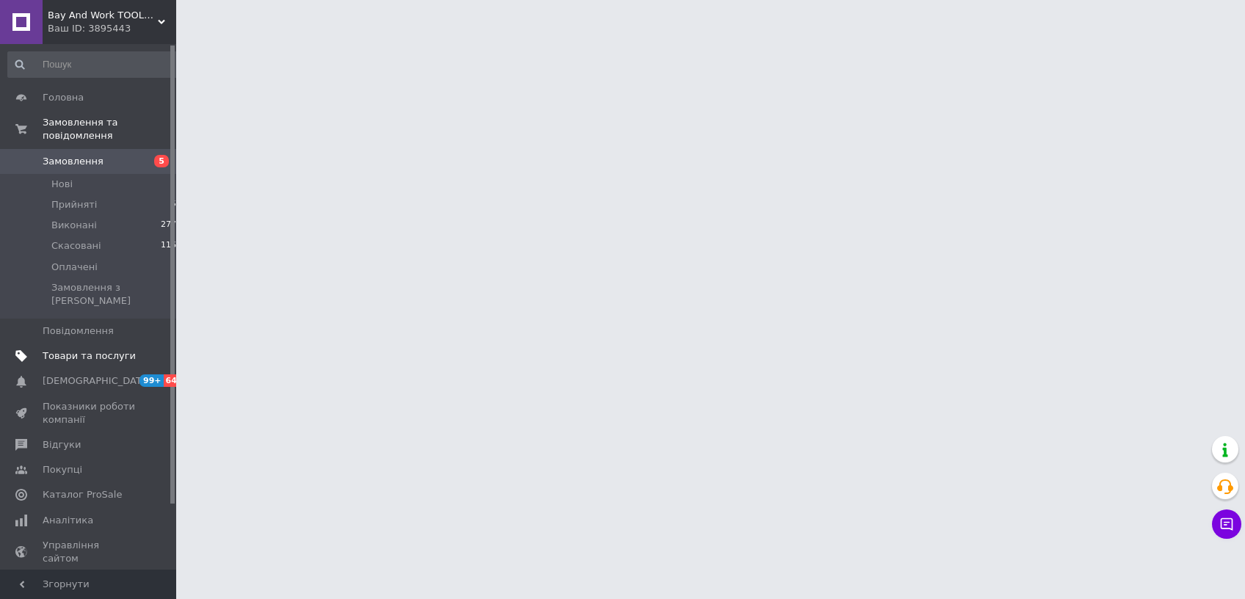
click at [85, 349] on span "Товари та послуги" at bounding box center [89, 355] width 93 height 13
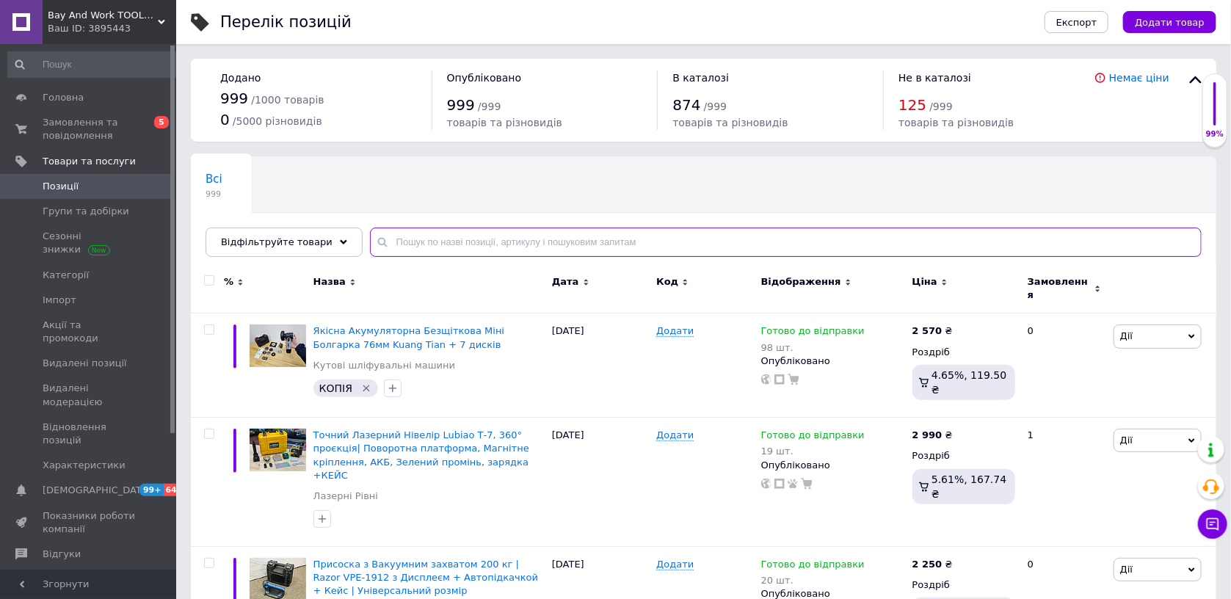
click at [416, 249] on input "text" at bounding box center [786, 242] width 832 height 29
paste input "Акумуляторний інвертор напруги Procraft PSI20"
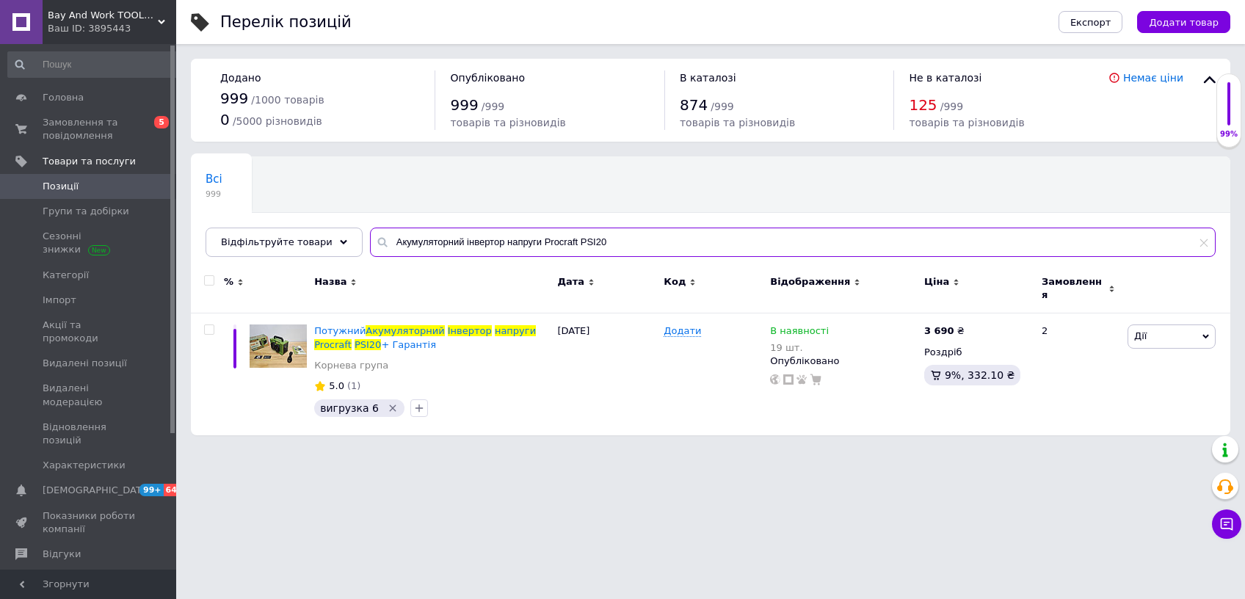
drag, startPoint x: 562, startPoint y: 244, endPoint x: 301, endPoint y: 256, distance: 260.9
click at [370, 256] on input "Акумуляторний інвертор напруги Procraft PSI20" at bounding box center [793, 242] width 846 height 29
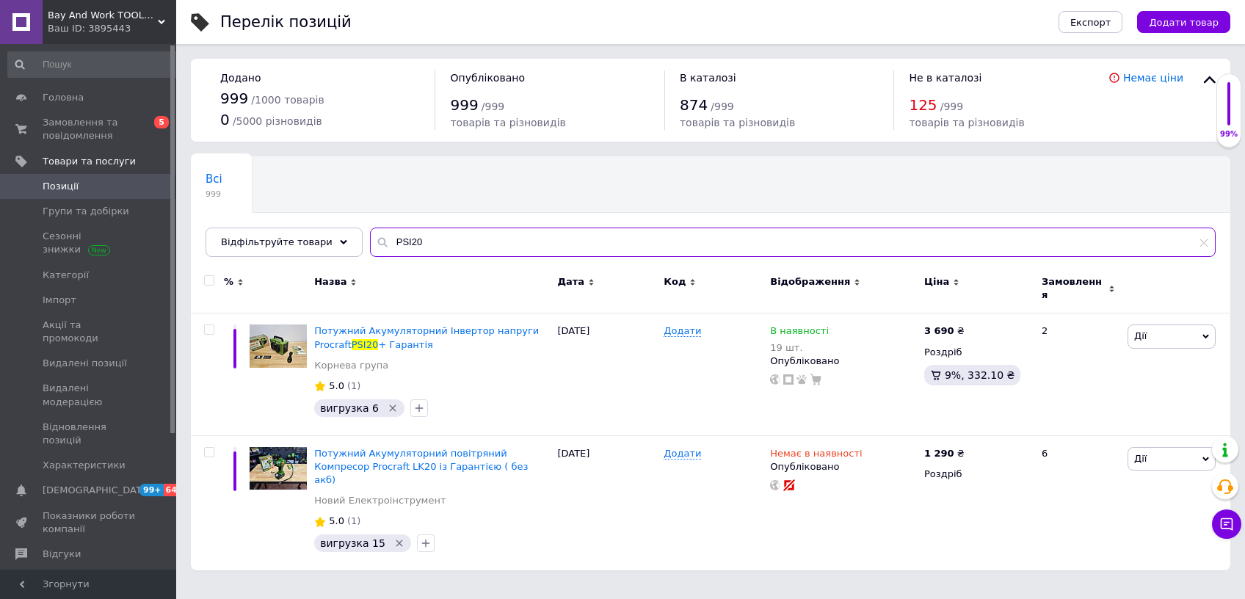
drag, startPoint x: 414, startPoint y: 239, endPoint x: 371, endPoint y: 245, distance: 43.7
click at [371, 245] on input "PSI20" at bounding box center [793, 242] width 846 height 29
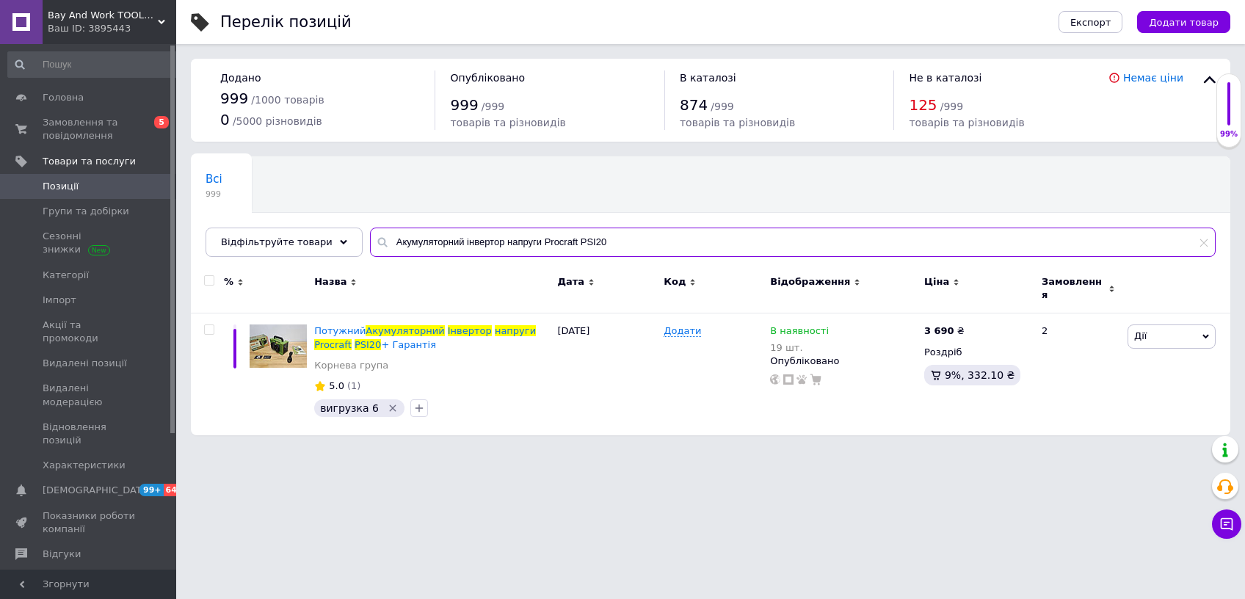
drag, startPoint x: 594, startPoint y: 243, endPoint x: 560, endPoint y: 246, distance: 33.9
click at [560, 246] on input "Акумуляторний інвертор напруги Procraft PSI20" at bounding box center [793, 242] width 846 height 29
type input "Акумуляторний інвертор напруги Procraft PSI20"
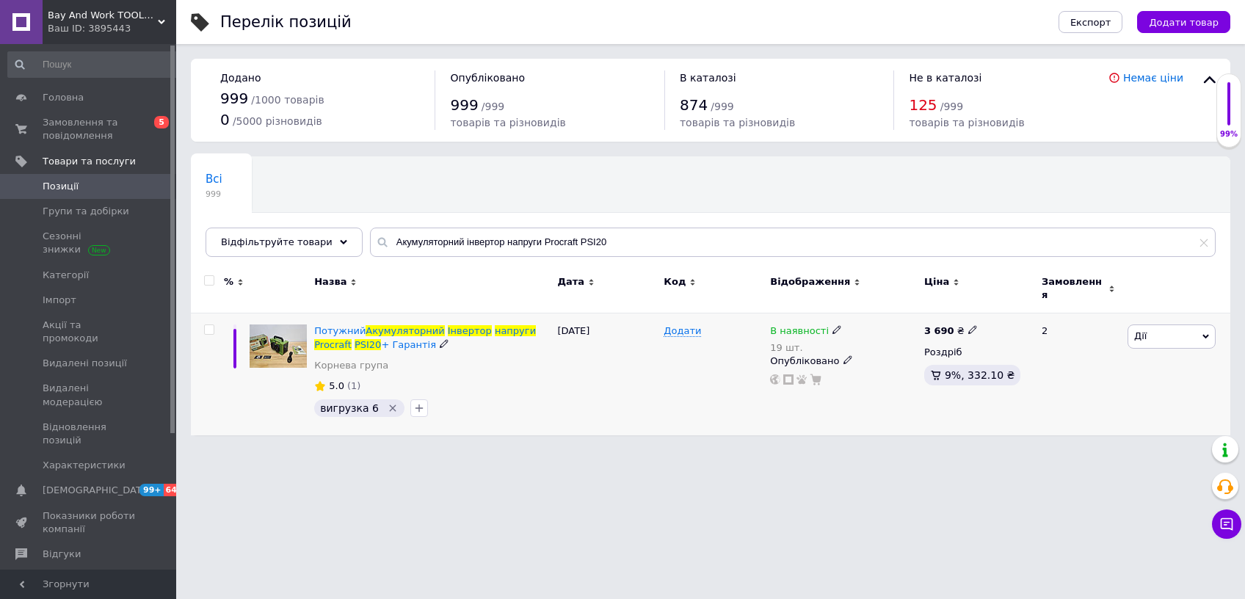
click at [968, 325] on icon at bounding box center [972, 329] width 9 height 9
type input "3699"
click at [902, 450] on html "Bay And Work TOOLBOX Ваш ID: 3895443 Сайт Bay And Work TOOLBOX Кабінет покупця …" at bounding box center [622, 225] width 1245 height 450
click at [107, 186] on span "Позиції" at bounding box center [89, 186] width 93 height 13
